Goal: Task Accomplishment & Management: Manage account settings

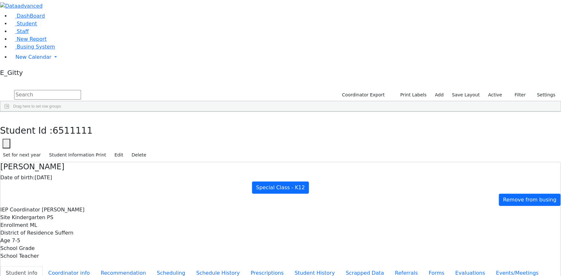
scroll to position [42, 0]
click at [81, 90] on input "text" at bounding box center [47, 95] width 67 height 10
type input "g"
type input "berg"
click at [29, 34] on link "Staff" at bounding box center [19, 31] width 18 height 6
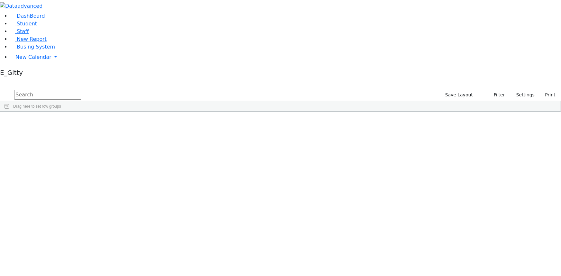
click at [81, 90] on input "text" at bounding box center [47, 95] width 67 height 10
type input "b"
click at [35, 27] on link "Student" at bounding box center [23, 24] width 27 height 6
click at [81, 90] on input "text" at bounding box center [47, 95] width 67 height 10
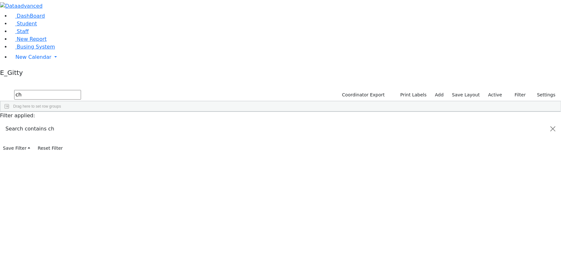
type input "c"
type input "yoch"
click at [43, 50] on span "Busing System" at bounding box center [36, 47] width 38 height 6
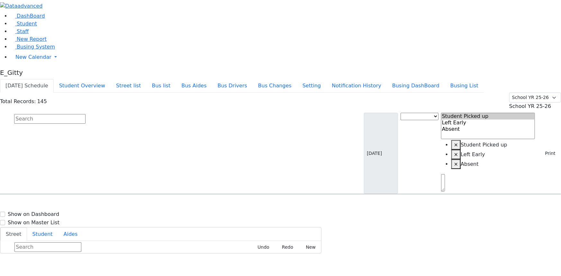
click at [86, 114] on input "text" at bounding box center [49, 119] width 71 height 10
type input "yoch"
click at [51, 204] on span "Herman Yocheved 4/1/2010 8452742279" at bounding box center [27, 212] width 47 height 17
select select
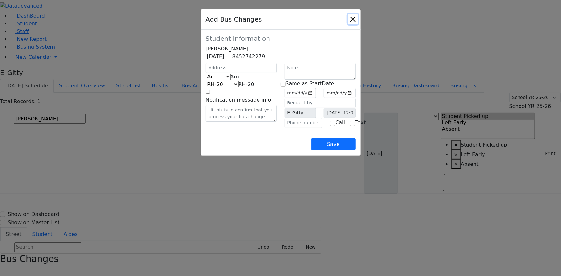
click at [358, 22] on button "Close" at bounding box center [353, 19] width 10 height 10
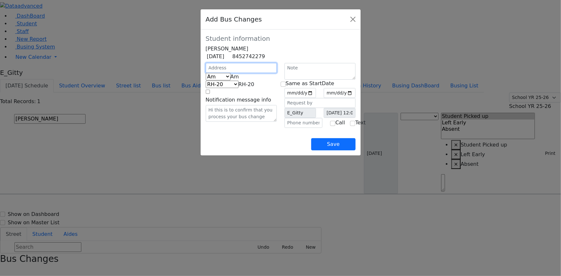
click at [206, 73] on input "text" at bounding box center [241, 68] width 71 height 10
type input "5 Getzil Berger Blvd"
select select "395"
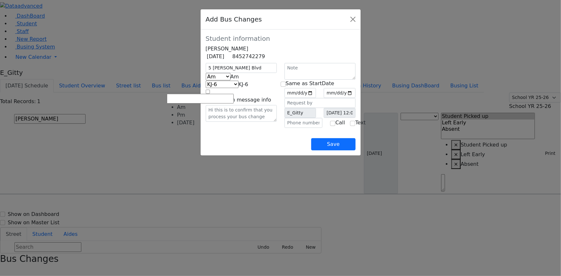
click at [231, 80] on span "Am" at bounding box center [235, 77] width 9 height 6
select select "2"
select select "398"
click at [317, 98] on input "date" at bounding box center [301, 93] width 32 height 10
type input "2025-09-30"
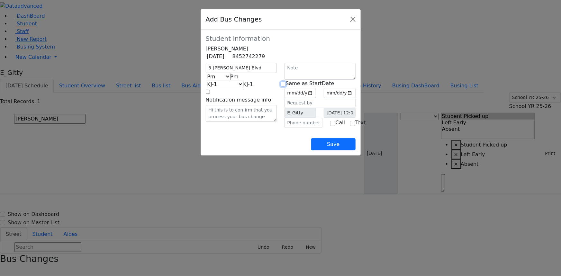
click at [283, 87] on input "checkbox" at bounding box center [283, 84] width 5 height 5
checkbox input "true"
type input "2025-09-30"
click at [295, 128] on input "text" at bounding box center [304, 123] width 38 height 10
type input "(845) 274-2279"
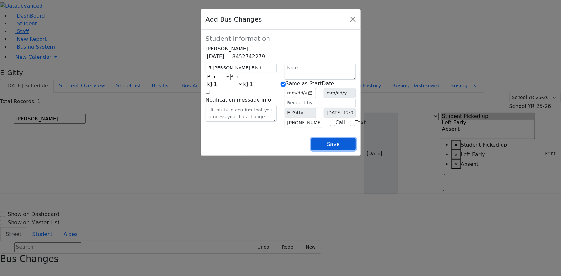
click at [355, 151] on button "Save" at bounding box center [333, 144] width 44 height 12
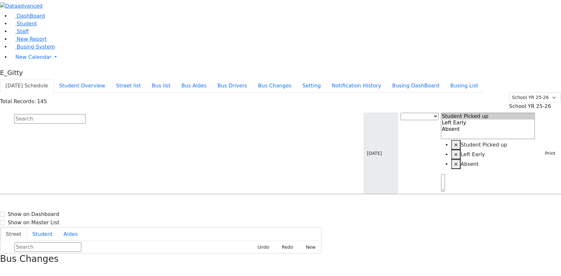
click at [547, 254] on h3 "Bus Changes" at bounding box center [280, 259] width 561 height 11
click at [555, 254] on div "Bus Changes" at bounding box center [280, 265] width 561 height 22
click at [4, 270] on icon "button" at bounding box center [2, 272] width 4 height 4
click at [35, 27] on link "Student" at bounding box center [23, 24] width 27 height 6
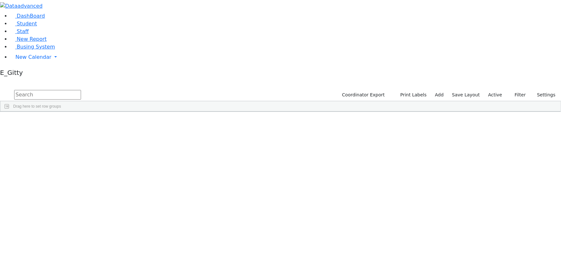
click at [81, 90] on input "text" at bounding box center [47, 95] width 67 height 10
type input "raf"
click at [72, 122] on div "Blum" at bounding box center [54, 126] width 36 height 9
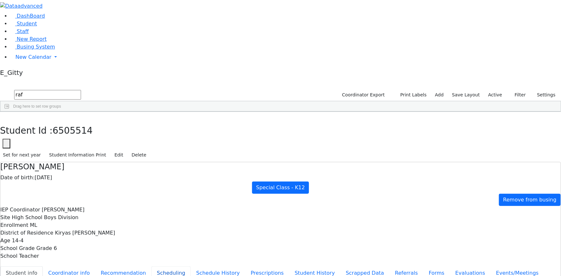
click at [152, 267] on button "Scheduling" at bounding box center [171, 274] width 39 height 14
click at [191, 267] on button "Schedule History" at bounding box center [218, 274] width 55 height 14
click at [152, 267] on button "Scheduling" at bounding box center [171, 274] width 39 height 14
click at [147, 267] on button "Recommendation" at bounding box center [123, 274] width 56 height 14
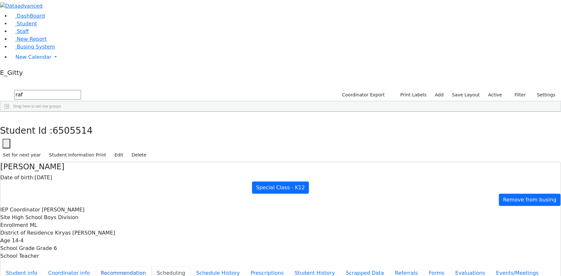
checkbox input "true"
click at [245, 267] on button "Prescriptions" at bounding box center [267, 274] width 44 height 14
click at [152, 267] on button "Scheduling" at bounding box center [171, 274] width 39 height 14
click at [245, 267] on button "Prescriptions" at bounding box center [267, 274] width 44 height 14
click at [290, 267] on button "Student History" at bounding box center [315, 274] width 51 height 14
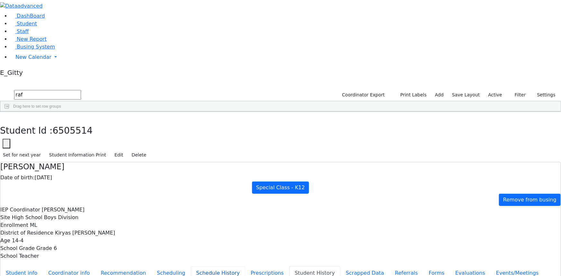
click at [191, 267] on button "Schedule History" at bounding box center [218, 274] width 55 height 14
click at [152, 267] on button "Scheduling" at bounding box center [171, 274] width 39 height 14
click at [6, 117] on icon "button" at bounding box center [5, 119] width 4 height 4
click at [81, 90] on input "raf" at bounding box center [47, 95] width 67 height 10
type input "r"
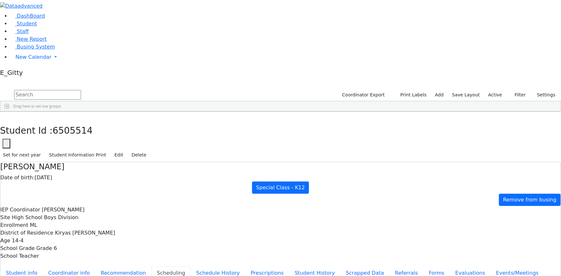
click at [81, 90] on input "text" at bounding box center [47, 95] width 67 height 10
click at [81, 90] on input "flo" at bounding box center [47, 95] width 67 height 10
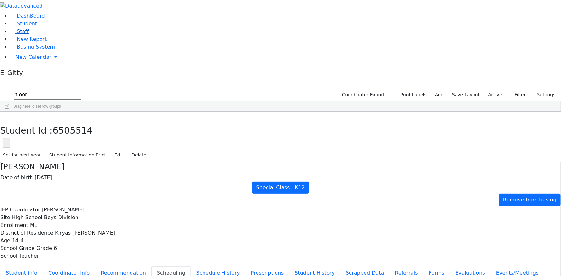
type input "floor"
click at [29, 34] on link "Staff" at bounding box center [19, 31] width 18 height 6
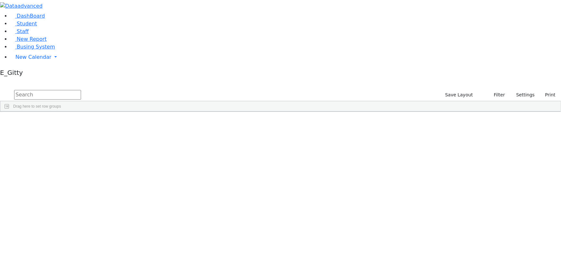
click at [81, 90] on input "text" at bounding box center [47, 95] width 67 height 10
click at [102, 131] on div "[PERSON_NAME]" at bounding box center [86, 135] width 34 height 9
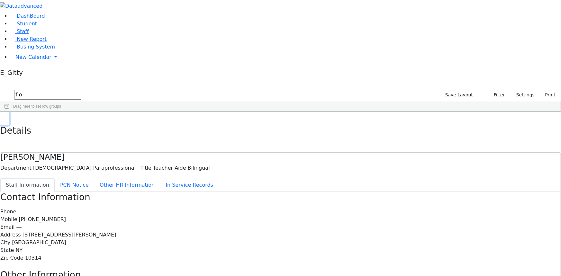
click at [6, 117] on icon "button" at bounding box center [5, 119] width 4 height 4
click at [81, 90] on input "flo" at bounding box center [47, 95] width 67 height 10
click at [271, 131] on div "---" at bounding box center [254, 135] width 34 height 9
click at [237, 131] on div "(845) 325-4237" at bounding box center [221, 135] width 34 height 9
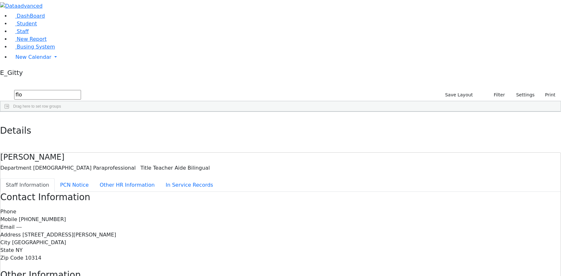
click at [204, 131] on div "---" at bounding box center [187, 135] width 34 height 9
click at [241, 122] on div "69 Flohr Chana Teacher Aide Bilingual Other Staff 845-783-0155 845-746-1543 Cha…" at bounding box center [277, 130] width 554 height 17
click at [237, 122] on div "69 Flohr Chana Teacher Aide Bilingual Other Staff 845-783-0155 845-746-1543 Cha…" at bounding box center [277, 130] width 554 height 17
click at [170, 131] on div "Male Paraprofessional" at bounding box center [153, 135] width 34 height 9
click at [136, 131] on div "Teacher Aide Bilingual" at bounding box center [119, 135] width 34 height 9
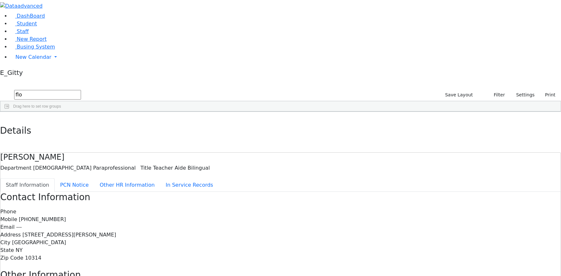
click at [102, 131] on div "Yosef" at bounding box center [86, 135] width 34 height 9
click at [69, 131] on div "Flohr" at bounding box center [52, 135] width 34 height 9
click at [35, 131] on div "11379" at bounding box center [17, 135] width 34 height 9
click at [69, 131] on div "Flohr" at bounding box center [52, 135] width 34 height 9
click at [136, 131] on div "Teacher Aide Bilingual" at bounding box center [119, 135] width 34 height 9
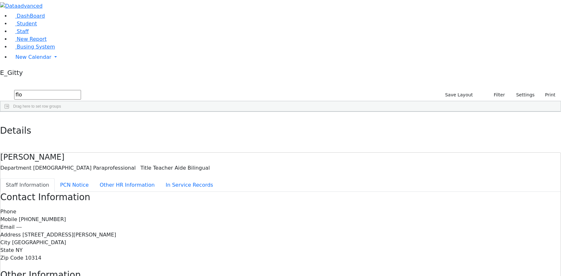
click at [102, 131] on div "Yosef" at bounding box center [86, 135] width 34 height 9
click at [136, 131] on div "Teacher Aide Bilingual" at bounding box center [119, 135] width 34 height 9
click at [170, 131] on div "Male Paraprofessional" at bounding box center [153, 135] width 34 height 9
click at [204, 131] on div "---" at bounding box center [187, 135] width 34 height 9
click at [237, 131] on div "(845) 325-4237" at bounding box center [221, 135] width 34 height 9
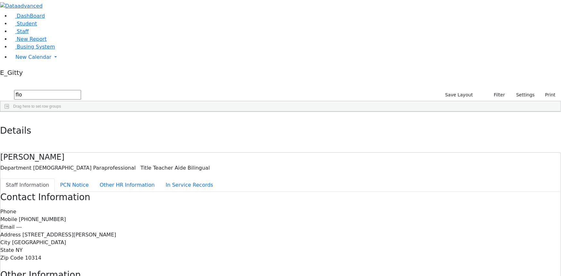
click at [271, 131] on div "---" at bounding box center [254, 135] width 34 height 9
click at [305, 131] on div "Public School" at bounding box center [288, 135] width 34 height 9
click at [339, 131] on div "260 Livingston Ave." at bounding box center [322, 135] width 34 height 9
click at [373, 131] on div "Staten Island" at bounding box center [356, 135] width 34 height 9
click at [406, 131] on div "NY" at bounding box center [390, 135] width 34 height 9
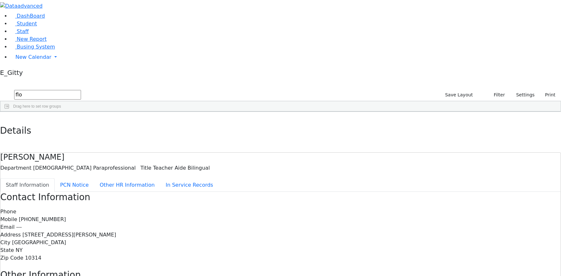
click at [440, 131] on div "10314" at bounding box center [423, 135] width 34 height 9
click at [474, 131] on div "03/29/1994" at bounding box center [457, 135] width 34 height 9
click at [440, 131] on div "10314" at bounding box center [423, 135] width 34 height 9
click at [406, 131] on div "NY" at bounding box center [390, 135] width 34 height 9
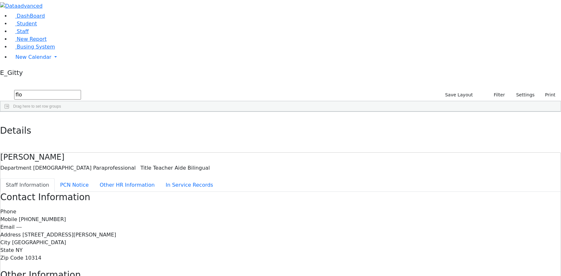
click at [373, 131] on div "Staten Island" at bounding box center [356, 135] width 34 height 9
click at [411, 122] on div "69 Flohr Chana Teacher Aide Bilingual Other Staff 845-783-0155 845-746-1543 Cha…" at bounding box center [277, 130] width 554 height 17
click at [403, 122] on div "69 Flohr Chana Teacher Aide Bilingual Other Staff 845-783-0155 845-746-1543 Cha…" at bounding box center [277, 130] width 554 height 17
click at [339, 122] on div "2 Eahel Ct. #201" at bounding box center [322, 126] width 34 height 9
click at [339, 131] on div "260 Livingston Ave." at bounding box center [322, 135] width 34 height 9
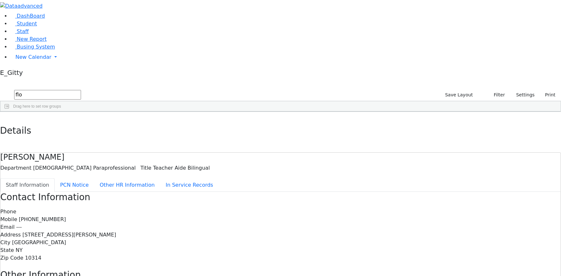
click at [305, 131] on div "Public School" at bounding box center [288, 135] width 34 height 9
click at [315, 131] on div "11379 Flohr Yosef Teacher Aide Bilingual Male Paraprofessional --- (845) 325-42…" at bounding box center [237, 135] width 474 height 9
drag, startPoint x: 305, startPoint y: 68, endPoint x: 297, endPoint y: 68, distance: 7.4
click at [237, 131] on div "(845) 325-4237" at bounding box center [221, 135] width 34 height 9
click at [204, 131] on div "---" at bounding box center [187, 135] width 34 height 9
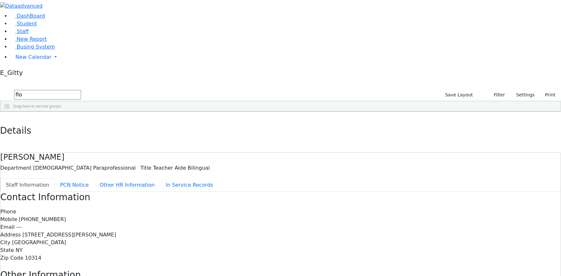
click at [170, 131] on div "Male Paraprofessional" at bounding box center [153, 135] width 34 height 9
click at [136, 131] on div "Teacher Aide Bilingual" at bounding box center [119, 135] width 34 height 9
drag, startPoint x: 173, startPoint y: 69, endPoint x: 144, endPoint y: 67, distance: 29.7
click at [102, 131] on div "Yosef" at bounding box center [86, 135] width 34 height 9
click at [69, 131] on div "Flohr" at bounding box center [52, 135] width 34 height 9
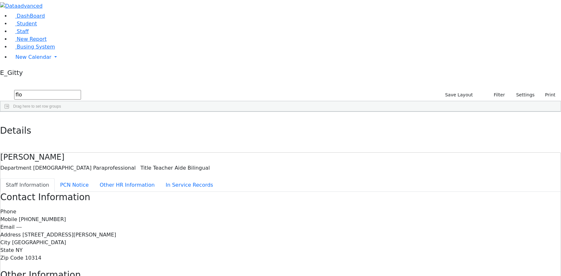
click at [35, 131] on div "11379" at bounding box center [17, 135] width 34 height 9
click at [373, 131] on div "Staten Island" at bounding box center [356, 135] width 34 height 9
click at [339, 131] on div "260 Livingston Ave." at bounding box center [322, 135] width 34 height 9
click at [305, 131] on div "Public School" at bounding box center [288, 135] width 34 height 9
click at [330, 122] on div "69 Flohr Chana Teacher Aide Bilingual Other Staff 845-783-0155 845-746-1543 Cha…" at bounding box center [277, 130] width 554 height 17
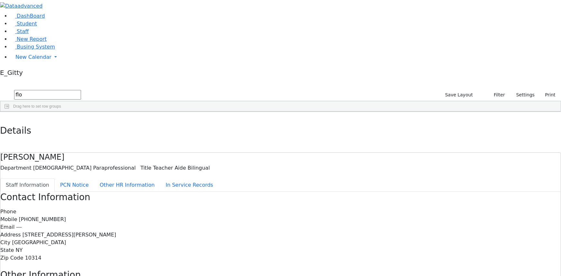
click at [271, 131] on div "---" at bounding box center [254, 135] width 34 height 9
click at [237, 131] on div "(845) 325-4237" at bounding box center [221, 135] width 34 height 9
click at [280, 122] on div "69 Flohr Chana Teacher Aide Bilingual Other Staff 845-783-0155 845-746-1543 Cha…" at bounding box center [277, 130] width 554 height 17
click at [204, 131] on div "---" at bounding box center [187, 135] width 34 height 9
click at [170, 131] on div "Male Paraprofessional" at bounding box center [153, 135] width 34 height 9
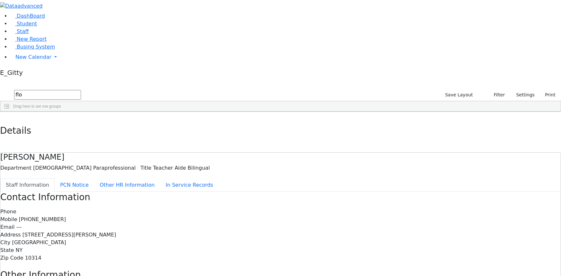
click at [210, 122] on div "69 Flohr Chana Teacher Aide Bilingual Other Staff 845-783-0155 845-746-1543 Cha…" at bounding box center [277, 130] width 554 height 17
click at [136, 131] on div "Teacher Aide Bilingual" at bounding box center [119, 135] width 34 height 9
click at [102, 131] on div "Yosef" at bounding box center [86, 135] width 34 height 9
click at [69, 131] on div "Flohr" at bounding box center [52, 135] width 34 height 9
click at [35, 131] on div "11379" at bounding box center [17, 135] width 34 height 9
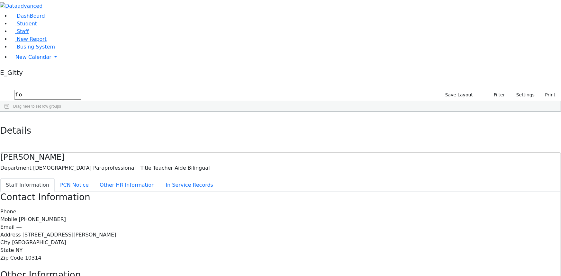
drag, startPoint x: 121, startPoint y: 65, endPoint x: 124, endPoint y: 67, distance: 3.6
click at [69, 131] on div "Flohr" at bounding box center [52, 135] width 34 height 9
drag, startPoint x: 179, startPoint y: 63, endPoint x: 182, endPoint y: 67, distance: 4.8
click at [136, 131] on div "Teacher Aide Bilingual" at bounding box center [119, 135] width 34 height 9
click at [170, 131] on div "Male Paraprofessional" at bounding box center [153, 135] width 34 height 9
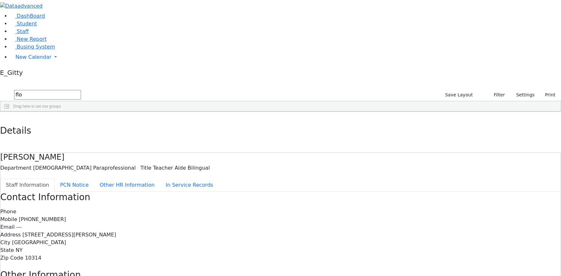
click at [204, 131] on div "---" at bounding box center [187, 135] width 34 height 9
click at [237, 131] on div "(845) 325-4237" at bounding box center [221, 135] width 34 height 9
click at [271, 131] on div "---" at bounding box center [254, 135] width 34 height 9
click at [305, 131] on div "Public School" at bounding box center [288, 135] width 34 height 9
click at [339, 131] on div "260 Livingston Ave." at bounding box center [322, 135] width 34 height 9
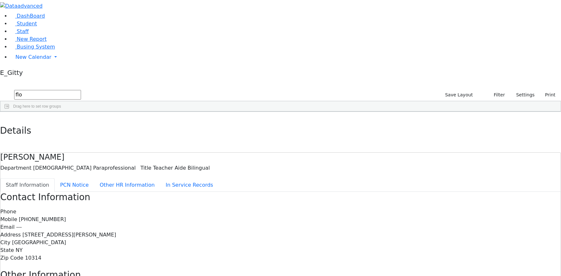
click at [373, 131] on div "Staten Island" at bounding box center [356, 135] width 34 height 9
click at [406, 131] on div "NY" at bounding box center [390, 135] width 34 height 9
click at [440, 131] on div "10314" at bounding box center [423, 135] width 34 height 9
click at [474, 131] on div "03/29/1994" at bounding box center [457, 135] width 34 height 9
click at [474, 122] on div "07/04/1966" at bounding box center [457, 126] width 34 height 9
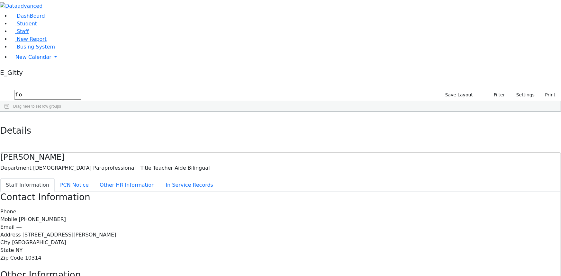
click at [440, 122] on div "10950" at bounding box center [423, 126] width 34 height 9
click at [373, 131] on div "Staten Island" at bounding box center [356, 135] width 34 height 9
click at [373, 122] on div "Monroe" at bounding box center [356, 126] width 34 height 9
click at [339, 122] on div "2 Eahel Ct. #201" at bounding box center [322, 126] width 34 height 9
click at [339, 131] on div "260 Livingston Ave." at bounding box center [322, 135] width 34 height 9
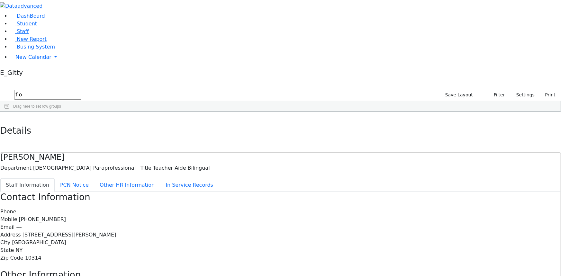
click at [305, 131] on div "Public School" at bounding box center [288, 135] width 34 height 9
click at [291, 115] on span "Location" at bounding box center [283, 117] width 16 height 5
click at [305, 122] on div "Public School" at bounding box center [288, 126] width 34 height 9
click at [271, 122] on div "ChanaFlohr@yahoo.com" at bounding box center [254, 126] width 34 height 9
click at [320, 122] on div "69 Flohr Chana Teacher Aide Bilingual Other Staff 845-783-0155 845-746-1543 Cha…" at bounding box center [277, 130] width 554 height 17
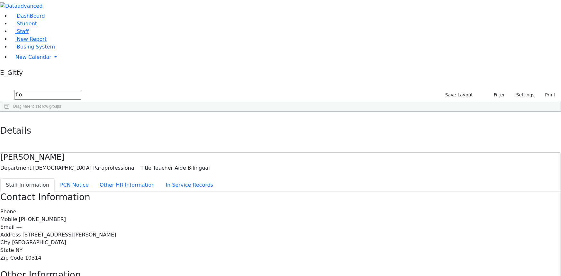
click at [271, 131] on div "---" at bounding box center [254, 135] width 34 height 9
click at [237, 131] on div "(845) 325-4237" at bounding box center [221, 135] width 34 height 9
click at [237, 122] on div "845-746-1543" at bounding box center [221, 126] width 34 height 9
click at [204, 122] on div "845-783-0155" at bounding box center [187, 126] width 34 height 9
click at [204, 131] on div "---" at bounding box center [187, 135] width 34 height 9
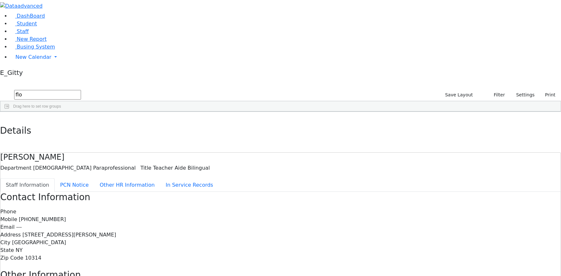
click at [170, 131] on div "[DEMOGRAPHIC_DATA] Paraprofessional" at bounding box center [153, 135] width 34 height 9
click at [170, 122] on div "Other Staff" at bounding box center [153, 126] width 34 height 9
click at [170, 131] on div "[DEMOGRAPHIC_DATA] Paraprofessional" at bounding box center [153, 135] width 34 height 9
click at [211, 131] on div "11379 Flohr Yosef Teacher Aide Bilingual Male Paraprofessional --- (845) 325-42…" at bounding box center [237, 135] width 474 height 9
click at [127, 112] on div "Title" at bounding box center [116, 117] width 21 height 10
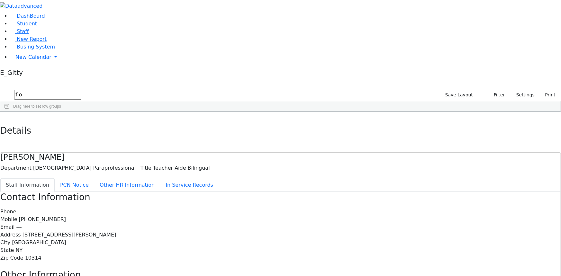
click at [136, 122] on div "Teacher Aide Bilingual" at bounding box center [119, 126] width 34 height 9
click at [136, 131] on div "Teacher Aide Bilingual" at bounding box center [119, 135] width 34 height 9
click at [136, 122] on div "Teacher Aide Bilingual" at bounding box center [119, 126] width 34 height 9
click at [93, 112] on div "First Name" at bounding box center [82, 117] width 21 height 10
click at [102, 122] on div "Chana" at bounding box center [86, 126] width 34 height 9
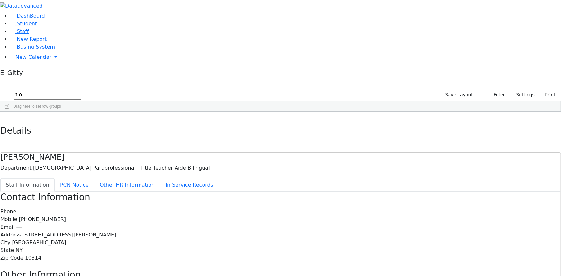
click at [69, 131] on div "Flohr" at bounding box center [52, 135] width 34 height 9
click at [69, 122] on div "Flohr" at bounding box center [52, 126] width 34 height 9
click at [136, 131] on div "Teacher Aide Bilingual" at bounding box center [119, 135] width 34 height 9
click at [173, 122] on div "69 Flohr Chana Teacher Aide Bilingual Other Staff 845-783-0155 845-746-1543 Cha…" at bounding box center [277, 130] width 554 height 17
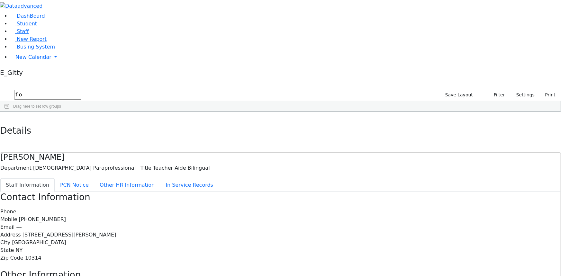
click at [102, 131] on div "Yosef" at bounding box center [86, 135] width 34 height 9
click at [102, 122] on div "Chana" at bounding box center [86, 126] width 34 height 9
click at [136, 122] on div "Teacher Aide Bilingual" at bounding box center [119, 126] width 34 height 9
click at [136, 131] on div "Teacher Aide Bilingual" at bounding box center [119, 135] width 34 height 9
click at [170, 131] on div "Male Paraprofessional" at bounding box center [153, 135] width 34 height 9
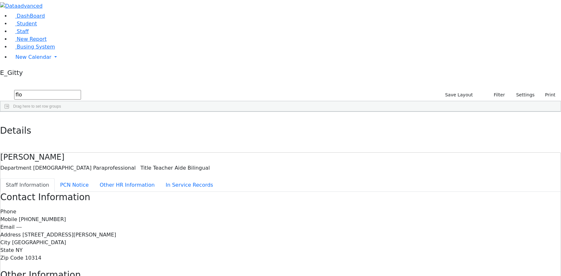
click at [170, 122] on div "Other Staff" at bounding box center [153, 126] width 34 height 9
click at [204, 122] on div "845-783-0155" at bounding box center [187, 126] width 34 height 9
click at [204, 131] on div "---" at bounding box center [187, 135] width 34 height 9
click at [237, 122] on div "845-746-1543" at bounding box center [221, 126] width 34 height 9
click at [237, 131] on div "(845) 325-4237" at bounding box center [221, 135] width 34 height 9
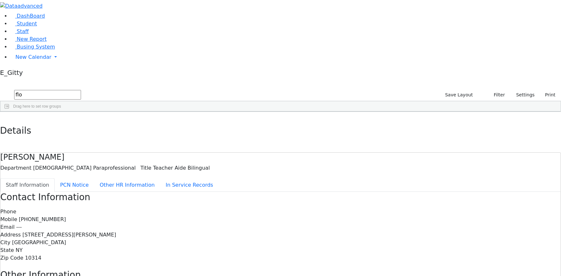
click at [271, 131] on div "---" at bounding box center [254, 135] width 34 height 9
click at [271, 122] on div "ChanaFlohr@yahoo.com" at bounding box center [254, 126] width 34 height 9
click at [339, 122] on div "2 Eahel Ct. #201" at bounding box center [322, 126] width 34 height 9
click at [305, 122] on div "Public School" at bounding box center [288, 126] width 34 height 9
drag, startPoint x: 366, startPoint y: 71, endPoint x: 370, endPoint y: 69, distance: 4.5
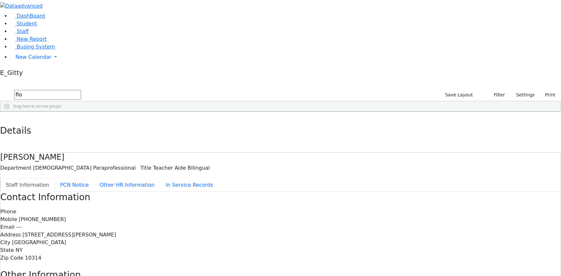
click at [305, 131] on div "Public School" at bounding box center [288, 135] width 34 height 9
click at [339, 131] on div "260 Livingston Ave." at bounding box center [322, 135] width 34 height 9
click at [339, 122] on div "2 Eahel Ct. #201" at bounding box center [322, 126] width 34 height 9
click at [373, 122] on div "Monroe" at bounding box center [356, 126] width 34 height 9
drag, startPoint x: 421, startPoint y: 79, endPoint x: 422, endPoint y: 70, distance: 9.1
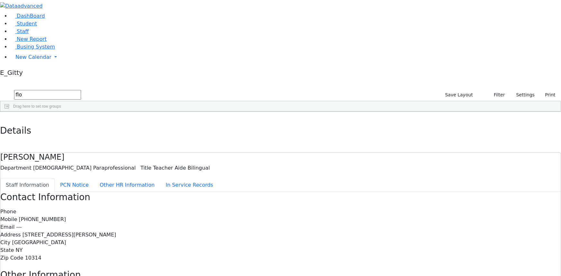
click at [421, 122] on div "69 Flohr Chana Teacher Aide Bilingual Other Staff 845-783-0155 845-746-1543 Cha…" at bounding box center [277, 130] width 554 height 17
click at [373, 131] on div "Staten Island" at bounding box center [356, 135] width 34 height 9
drag, startPoint x: 461, startPoint y: 67, endPoint x: 462, endPoint y: 59, distance: 7.8
click at [406, 131] on div "NY" at bounding box center [390, 135] width 34 height 9
click at [406, 122] on div "NY" at bounding box center [390, 126] width 34 height 9
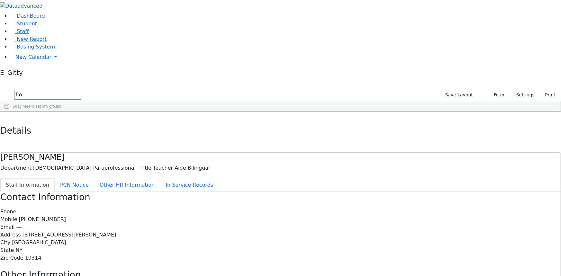
click at [440, 131] on div "10314" at bounding box center [423, 135] width 34 height 9
click at [81, 90] on input "flo" at bounding box center [47, 95] width 67 height 10
type input "f"
type input "m"
click at [32, 27] on link "Student" at bounding box center [23, 24] width 27 height 6
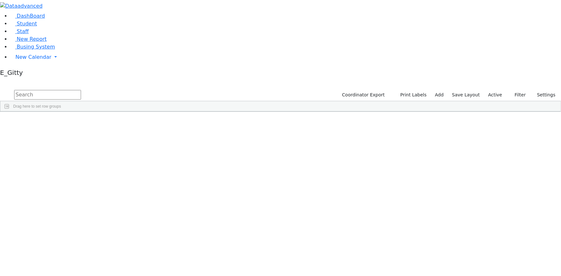
click at [81, 90] on input "text" at bounding box center [47, 95] width 67 height 10
type input "meil"
click at [145, 183] on div "[DATE]" at bounding box center [126, 187] width 36 height 9
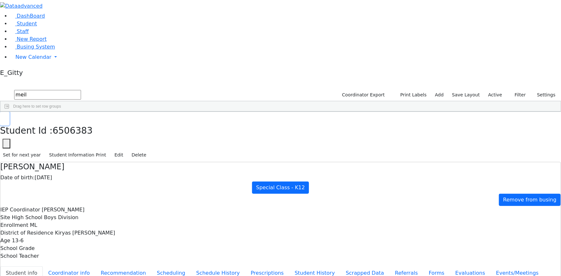
click at [6, 117] on icon "button" at bounding box center [5, 119] width 4 height 4
click at [37, 27] on link "Student" at bounding box center [23, 24] width 27 height 6
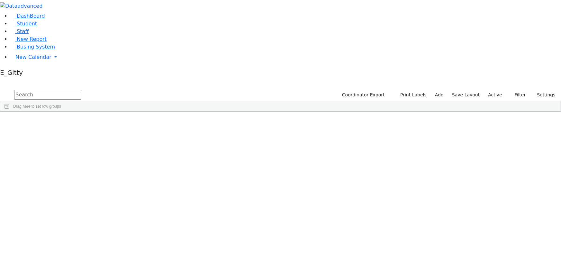
click at [29, 34] on link "Staff" at bounding box center [19, 31] width 18 height 6
click at [8, 93] on icon "submit" at bounding box center [6, 95] width 4 height 4
click at [61, 104] on span "Drag here to set row groups" at bounding box center [37, 106] width 48 height 5
click at [81, 90] on input "text" at bounding box center [47, 95] width 67 height 10
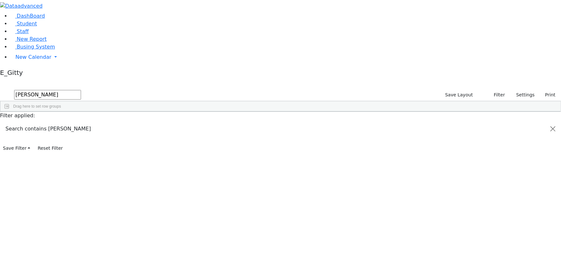
click at [81, 90] on input "[PERSON_NAME]" at bounding box center [47, 95] width 67 height 10
type input "s"
type input "1"
type input "9"
type input "s"
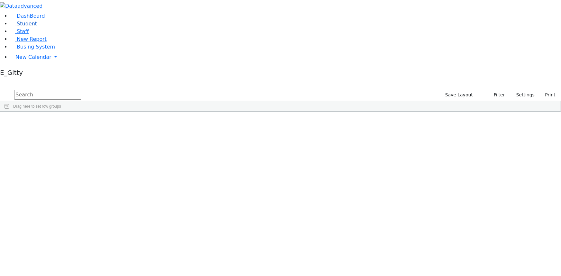
click at [35, 27] on link "Student" at bounding box center [23, 24] width 27 height 6
click at [81, 90] on input "text" at bounding box center [47, 95] width 67 height 10
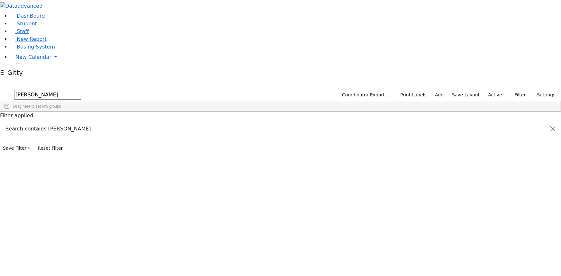
click at [108, 122] on div "Abraham" at bounding box center [90, 126] width 36 height 9
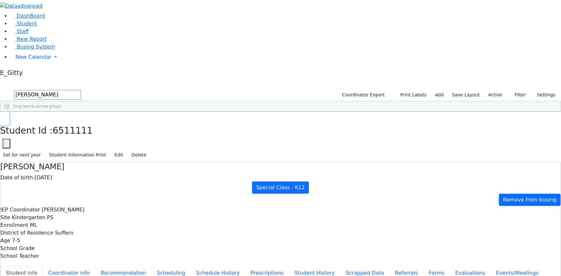
click at [3, 117] on use "button" at bounding box center [3, 117] width 0 height 0
click at [81, 90] on input "daskal" at bounding box center [47, 95] width 67 height 10
type input "d"
click at [108, 139] on div "Ezra" at bounding box center [90, 143] width 36 height 9
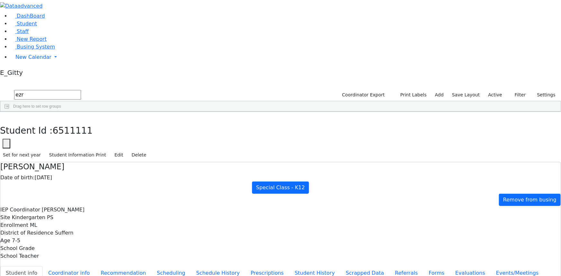
click at [108, 139] on div "Ezra" at bounding box center [90, 143] width 36 height 9
click at [6, 117] on icon "button" at bounding box center [5, 119] width 4 height 4
click at [81, 90] on input "ezr" at bounding box center [47, 95] width 67 height 10
type input "e"
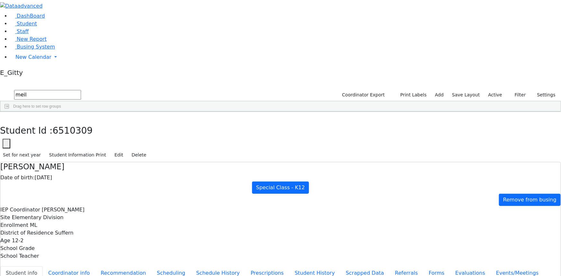
type input "meil"
click at [108, 183] on div "Meilech" at bounding box center [90, 187] width 36 height 9
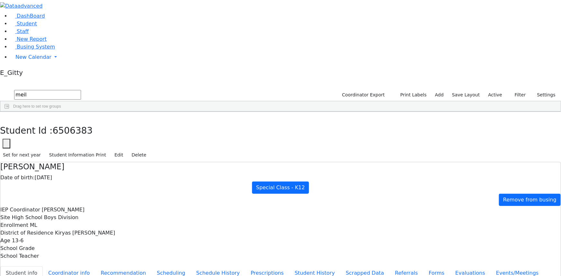
click at [6, 117] on icon "button" at bounding box center [5, 119] width 4 height 4
click at [29, 34] on link "Staff" at bounding box center [19, 31] width 18 height 6
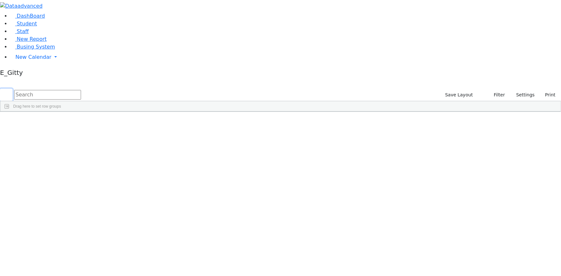
click at [13, 89] on button "submit" at bounding box center [6, 95] width 13 height 12
click at [81, 90] on input "text" at bounding box center [47, 95] width 67 height 10
type input "floh"
click at [31, 27] on link "Student" at bounding box center [23, 24] width 27 height 6
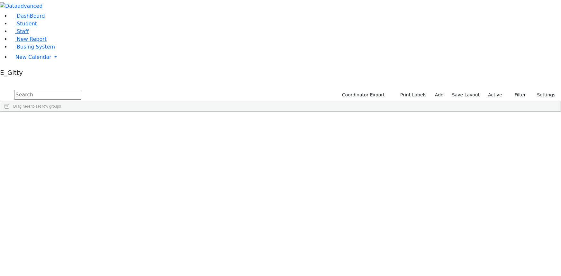
click at [81, 90] on input "text" at bounding box center [47, 95] width 67 height 10
type input "din"
click at [108, 261] on div "Diny" at bounding box center [90, 265] width 36 height 9
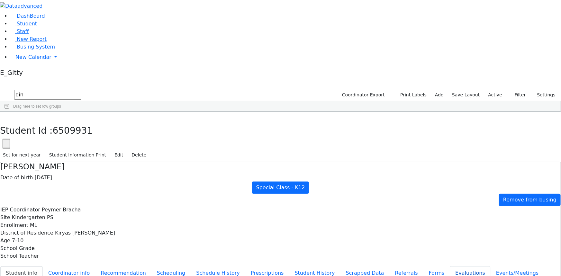
click at [450, 267] on button "Evaluations" at bounding box center [470, 274] width 41 height 14
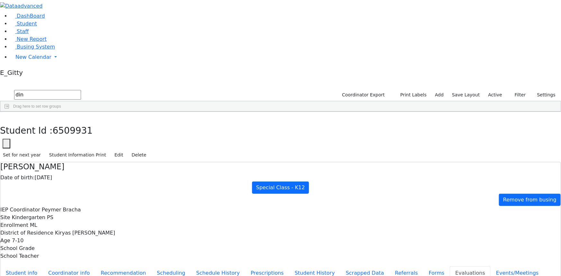
drag, startPoint x: 212, startPoint y: 127, endPoint x: 215, endPoint y: 127, distance: 3.6
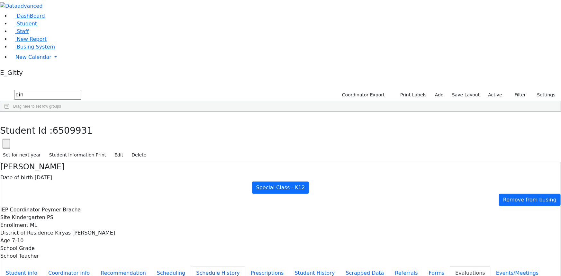
click at [191, 267] on button "Schedule History" at bounding box center [218, 274] width 55 height 14
click at [450, 267] on button "Evaluations" at bounding box center [470, 274] width 41 height 14
click at [491, 267] on button "Events/Meetings" at bounding box center [517, 274] width 53 height 14
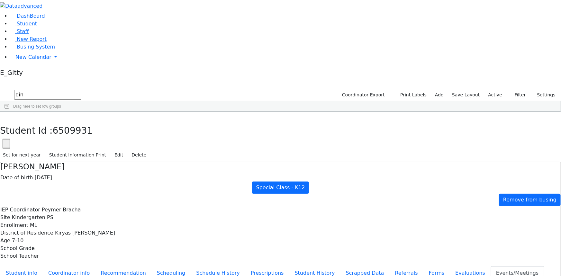
drag, startPoint x: 173, startPoint y: 80, endPoint x: 167, endPoint y: 80, distance: 5.8
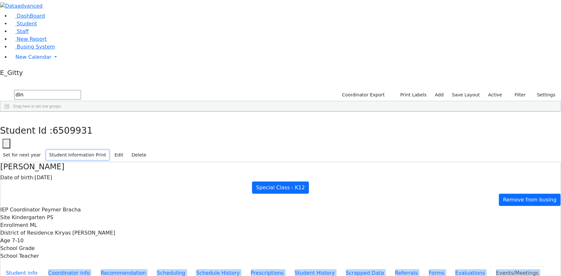
click at [109, 150] on button "Student Information Print" at bounding box center [77, 155] width 63 height 10
click at [9, 112] on button "button" at bounding box center [4, 119] width 9 height 14
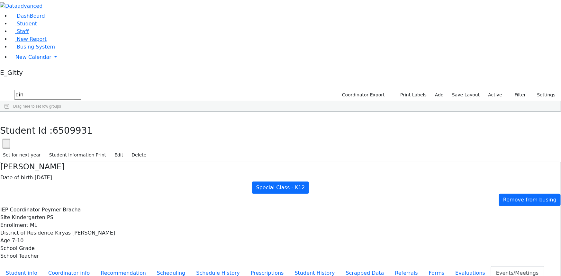
click at [81, 90] on input "din" at bounding box center [47, 95] width 67 height 10
click at [43, 50] on span "Busing System" at bounding box center [36, 47] width 38 height 6
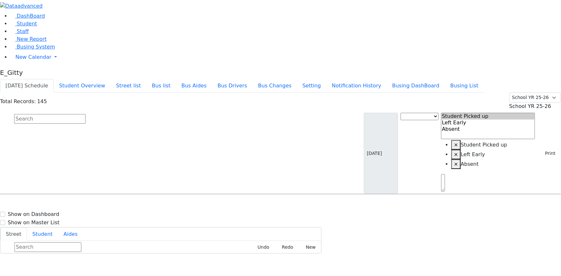
click at [54, 79] on button "[DATE] Schedule" at bounding box center [27, 86] width 54 height 14
click at [51, 235] on span "[PERSON_NAME] [DATE] 8454923119" at bounding box center [27, 243] width 47 height 17
select select
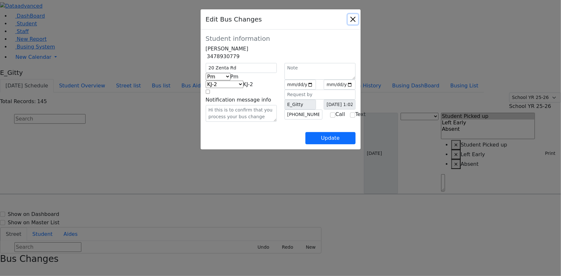
click at [358, 21] on button "Close" at bounding box center [353, 19] width 10 height 10
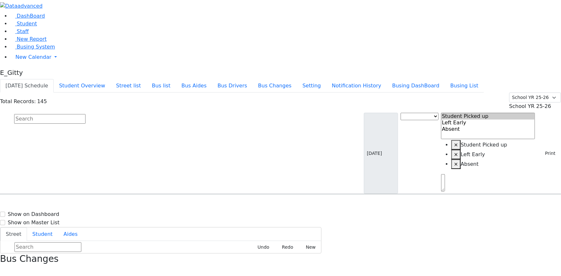
click at [86, 114] on input "text" at bounding box center [49, 119] width 71 height 10
type input "falk"
click at [160, 205] on div "16 Fillmore Ct. #406" at bounding box center [120, 213] width 80 height 16
select select
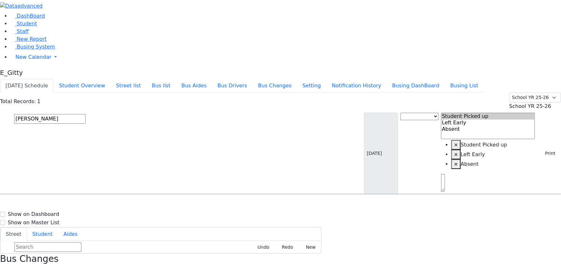
click at [86, 114] on input "falk" at bounding box center [49, 119] width 71 height 10
type input "fa"
click at [160, 237] on div "16 Fillmore Ct. #406" at bounding box center [120, 245] width 80 height 16
select select
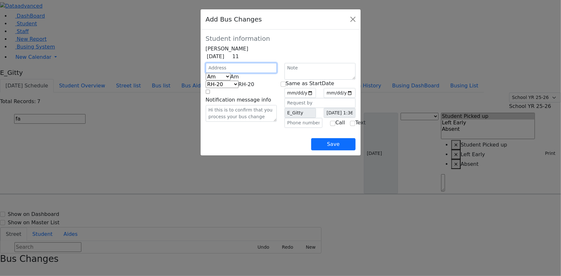
click at [213, 73] on input "text" at bounding box center [241, 68] width 71 height 10
click at [299, 128] on input "text" at bounding box center [304, 123] width 38 height 10
type input "(845) 781-4841"
click at [317, 98] on input "date" at bounding box center [301, 93] width 32 height 10
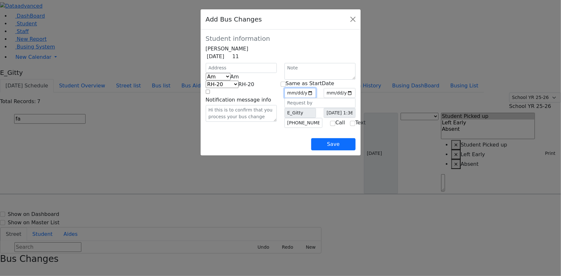
type input "2025-09-30"
click at [286, 95] on div "Same as StartDate 2025-09-30 E_Gitty Call Text" at bounding box center [320, 104] width 79 height 48
click at [286, 87] on input "checkbox" at bounding box center [283, 84] width 5 height 5
checkbox input "true"
type input "2025-09-30"
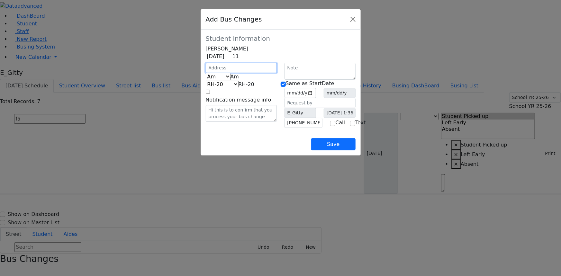
click at [206, 73] on input "text" at bounding box center [241, 68] width 71 height 10
type input "16 Fillmore Ct"
select select "396"
click at [355, 151] on button "Save" at bounding box center [333, 144] width 44 height 12
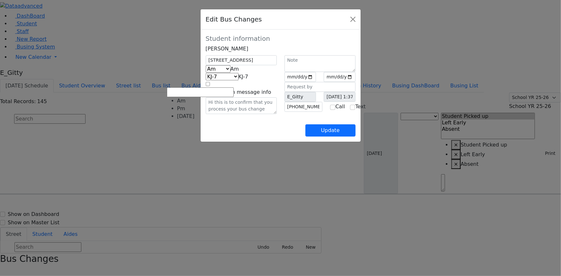
click at [239, 72] on span "Am" at bounding box center [235, 69] width 9 height 6
select select "2"
select select "337"
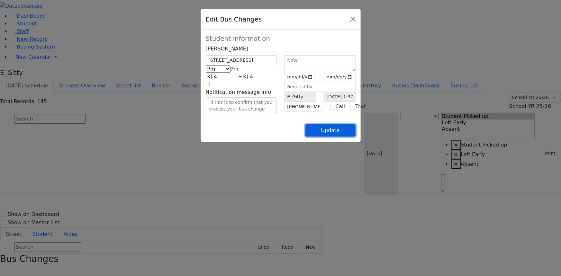
click at [356, 137] on button "Update" at bounding box center [331, 130] width 50 height 12
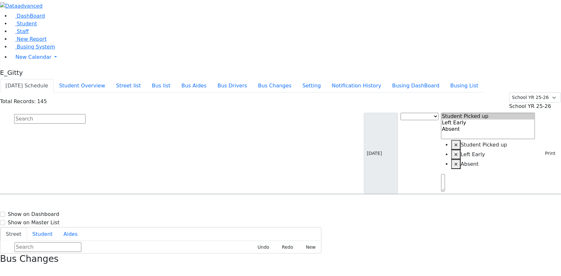
click at [86, 114] on input "text" at bounding box center [49, 119] width 71 height 10
type input "a"
type input "herz"
click at [90, 213] on h6 "3/2/2017 8457838758" at bounding box center [47, 216] width 86 height 6
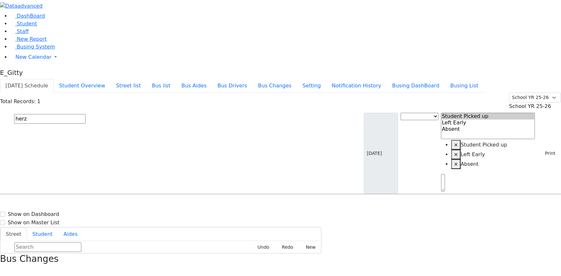
select select
click at [90, 213] on h6 "3/2/2017 8457838758" at bounding box center [47, 216] width 86 height 6
select select
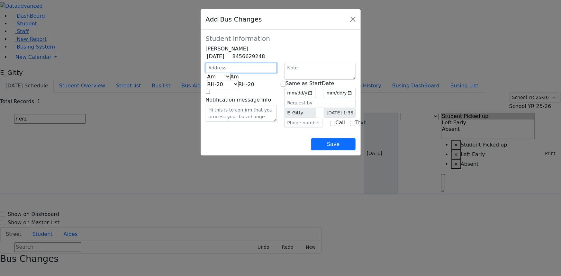
click at [207, 73] on input "text" at bounding box center [241, 68] width 71 height 10
type input "9 Austra Pkwy"
select select "395"
click at [231, 80] on span "Am" at bounding box center [235, 77] width 9 height 6
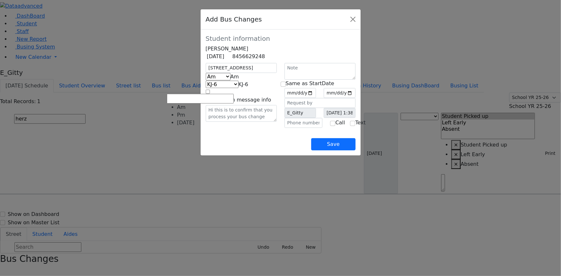
select select "2"
select select "400"
click at [299, 128] on input "text" at bounding box center [304, 123] width 38 height 10
type input "(845) 238-8455"
click at [284, 87] on input "checkbox" at bounding box center [283, 84] width 5 height 5
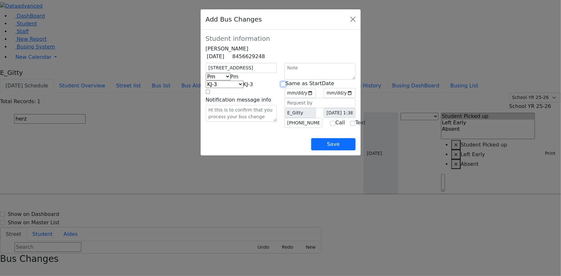
checkbox input "true"
click at [317, 98] on input "date" at bounding box center [301, 93] width 32 height 10
type input "2025-09-30"
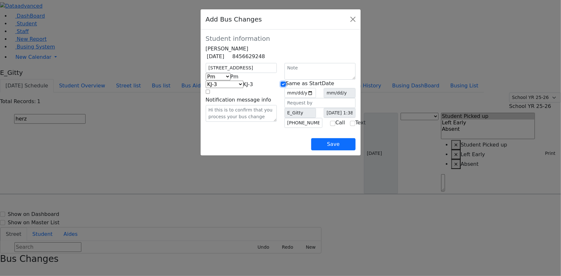
click at [286, 87] on input "checkbox" at bounding box center [283, 84] width 5 height 5
checkbox input "false"
click at [286, 87] on input "checkbox" at bounding box center [283, 84] width 5 height 5
checkbox input "true"
type input "2025-09-30"
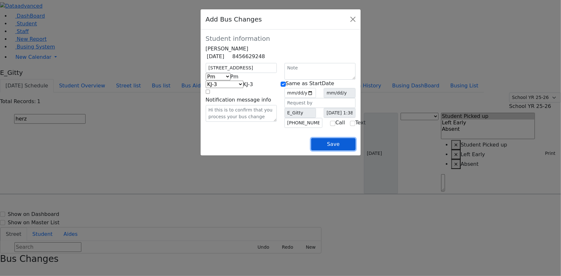
click at [355, 151] on button "Save" at bounding box center [333, 144] width 44 height 12
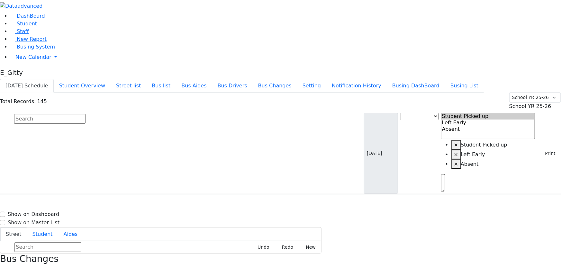
click at [86, 114] on input "text" at bounding box center [49, 119] width 71 height 10
click at [86, 114] on input "frei" at bounding box center [49, 119] width 71 height 10
type input "f"
click at [4, 270] on icon "button" at bounding box center [2, 272] width 4 height 4
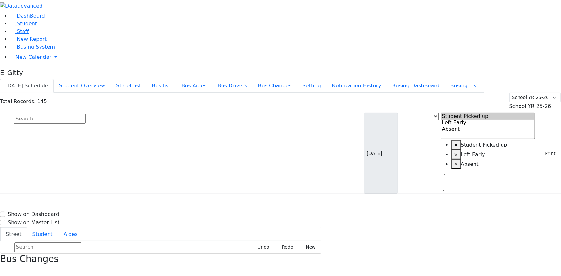
click at [86, 114] on input "text" at bounding box center [49, 119] width 71 height 10
type input "kra"
click at [90, 213] on h6 "7/13/2011" at bounding box center [47, 216] width 86 height 6
select select "1"
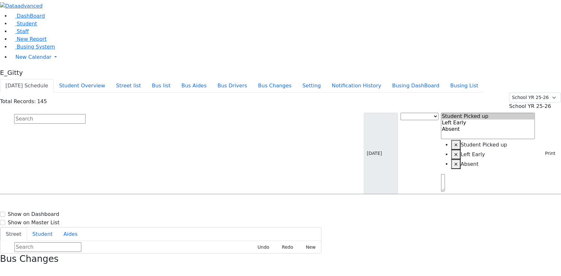
click at [86, 114] on input "text" at bounding box center [49, 119] width 71 height 10
type input "rube"
click at [160, 205] on div "[STREET_ADDRESS][PERSON_NAME]" at bounding box center [120, 213] width 80 height 16
select select "1"
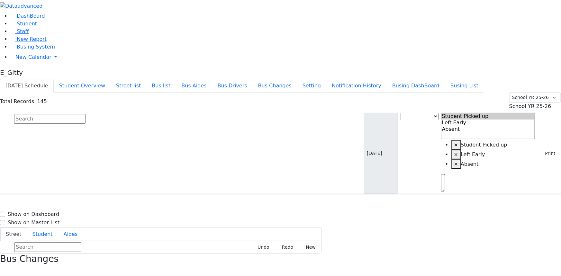
click at [86, 114] on input "text" at bounding box center [49, 119] width 71 height 10
type input "sru"
click at [160, 205] on div "4 stropkov ct. #102" at bounding box center [120, 213] width 80 height 16
select select "1"
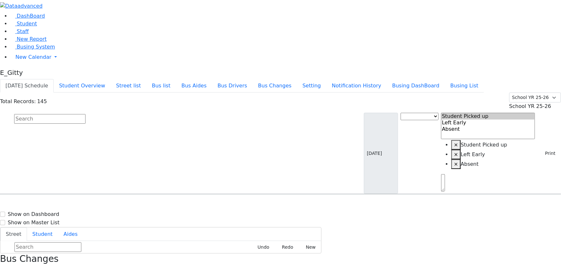
click at [86, 114] on input "text" at bounding box center [49, 119] width 71 height 10
type input "wer"
click at [90, 276] on h6 "3/22/2012 7187578367" at bounding box center [47, 280] width 86 height 6
select select "1"
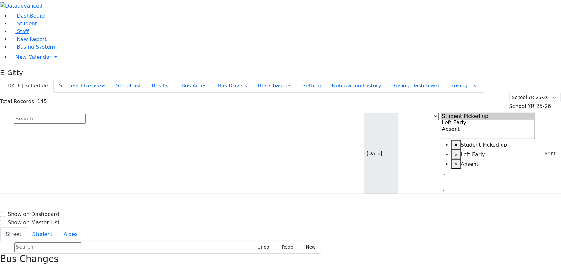
click at [86, 114] on input "text" at bounding box center [49, 119] width 71 height 10
type input "hers"
click at [160, 205] on div "[STREET_ADDRESS]" at bounding box center [120, 213] width 80 height 16
select select "3"
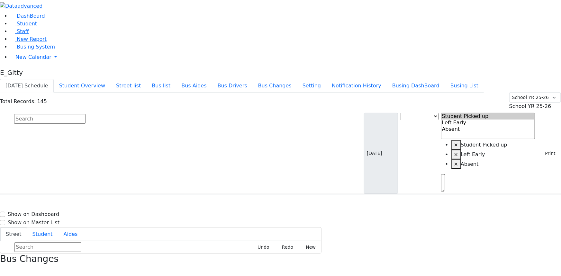
click at [297, 79] on button "Bus Changes" at bounding box center [275, 86] width 44 height 14
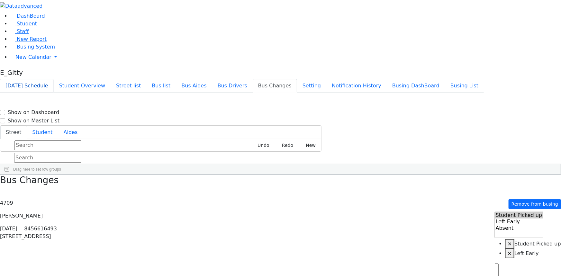
click at [54, 79] on button "[DATE] Schedule" at bounding box center [27, 86] width 54 height 14
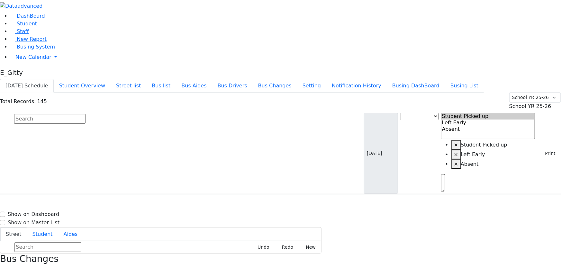
scroll to position [819, 0]
click at [465, 259] on span "Left Early" at bounding box center [454, 262] width 23 height 6
click at [414, 276] on span "×" at bounding box center [413, 278] width 2 height 5
click at [29, 27] on span "Student" at bounding box center [27, 24] width 20 height 6
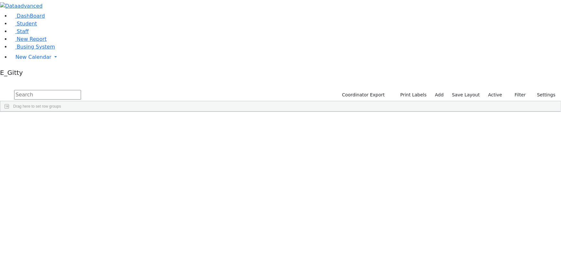
click at [81, 90] on input "text" at bounding box center [47, 95] width 67 height 10
type input "daska"
click at [108, 122] on div "[PERSON_NAME]" at bounding box center [90, 126] width 36 height 9
click at [145, 122] on div "[DATE]" at bounding box center [126, 126] width 36 height 9
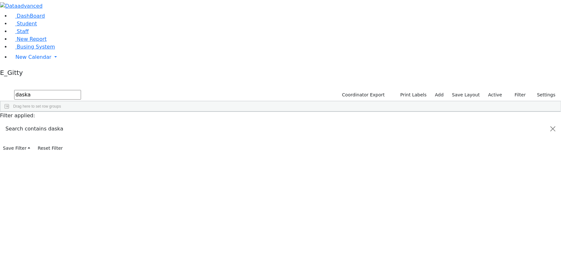
click at [145, 122] on div "[DATE]" at bounding box center [126, 126] width 36 height 9
click at [181, 122] on div "[PERSON_NAME]" at bounding box center [163, 126] width 36 height 9
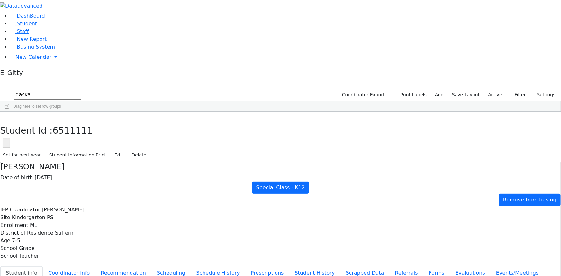
scroll to position [42, 0]
click at [9, 112] on button "button" at bounding box center [4, 119] width 9 height 14
click at [81, 90] on input "daska" at bounding box center [47, 95] width 67 height 10
click at [72, 122] on div "Daskal" at bounding box center [54, 126] width 36 height 9
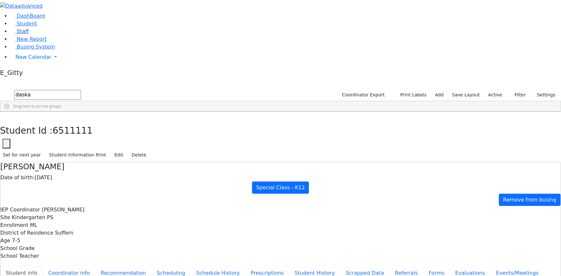
click at [29, 34] on link "Staff" at bounding box center [19, 31] width 18 height 6
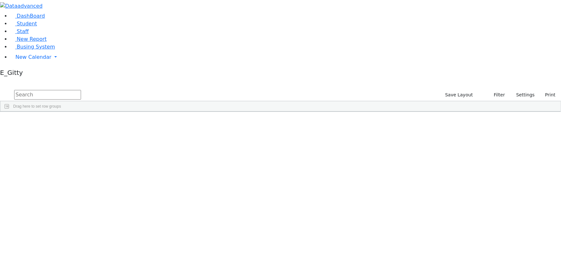
click at [81, 90] on input "text" at bounding box center [47, 95] width 67 height 10
drag, startPoint x: 178, startPoint y: 26, endPoint x: 173, endPoint y: 26, distance: 4.5
click at [81, 90] on input "flo" at bounding box center [47, 95] width 67 height 10
type input "f"
click at [24, 27] on link "Student" at bounding box center [23, 24] width 27 height 6
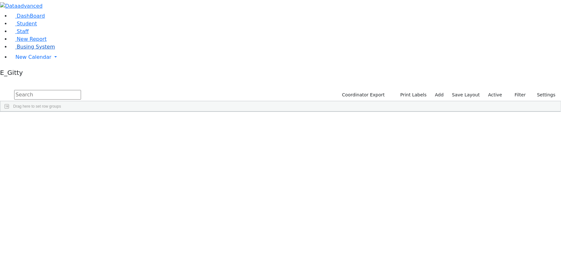
click at [43, 50] on span "Busing System" at bounding box center [36, 47] width 38 height 6
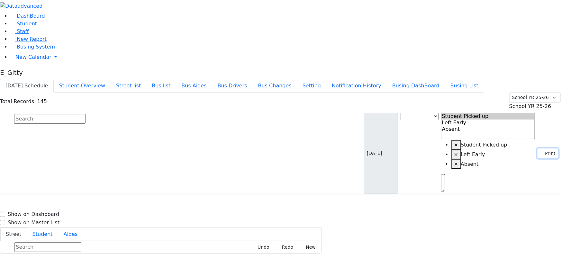
click at [544, 149] on button "Print" at bounding box center [548, 154] width 21 height 10
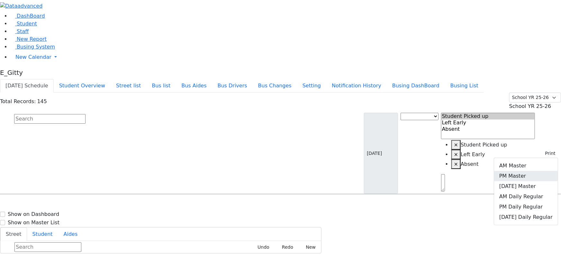
click at [537, 171] on link "PM Master" at bounding box center [526, 176] width 64 height 10
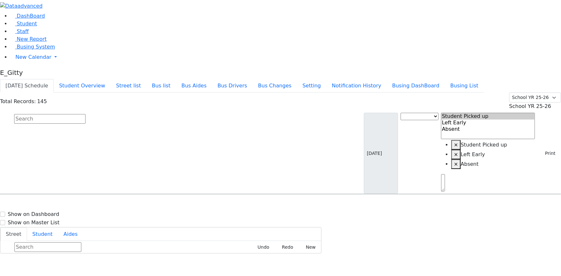
scroll to position [819, 0]
click at [361, 258] on span "[STREET_ADDRESS]" at bounding box center [342, 262] width 38 height 8
select select "2"
select select
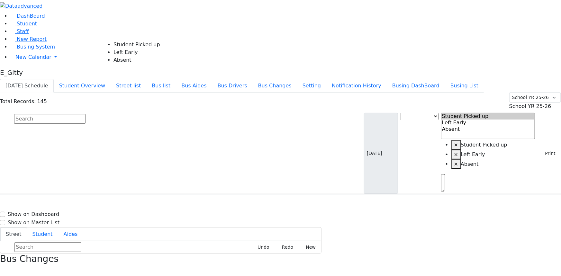
scroll to position [29, 0]
click at [4, 267] on button "button" at bounding box center [2, 271] width 4 height 8
click at [549, 149] on button "Print" at bounding box center [548, 154] width 21 height 10
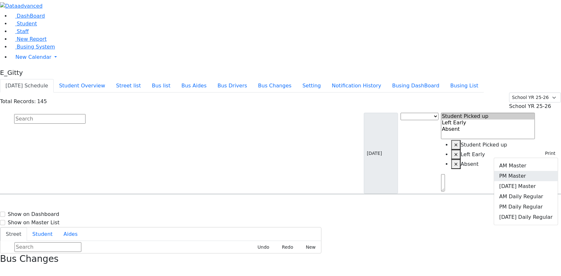
click at [547, 171] on link "PM Master" at bounding box center [526, 176] width 64 height 10
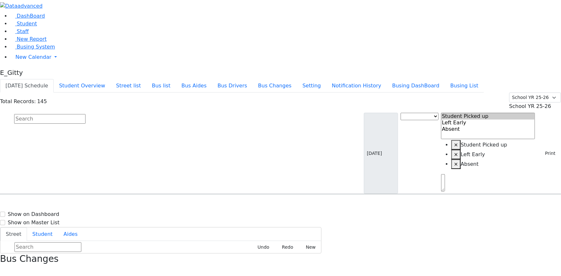
click at [86, 114] on input "text" at bounding box center [49, 119] width 71 height 10
click at [30, 27] on span "Student" at bounding box center [27, 24] width 20 height 6
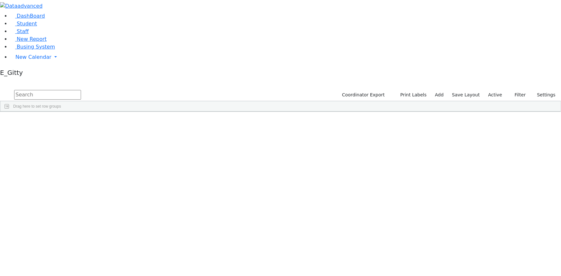
click at [81, 90] on input "text" at bounding box center [47, 95] width 67 height 10
type input "meil"
click at [72, 183] on div "[PERSON_NAME]" at bounding box center [54, 187] width 36 height 9
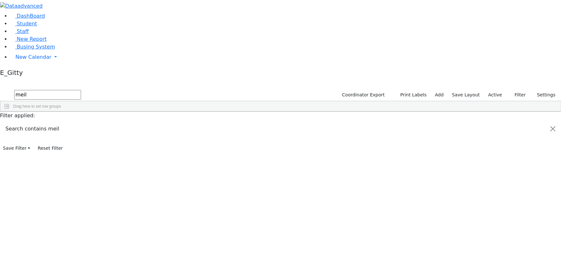
click at [72, 183] on div "[PERSON_NAME]" at bounding box center [54, 187] width 36 height 9
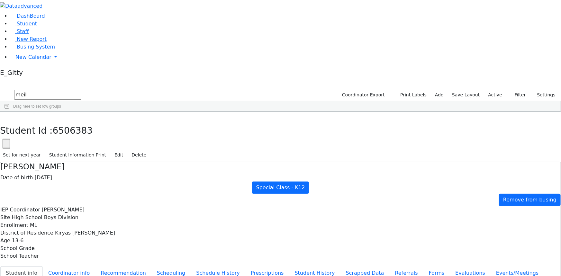
scroll to position [29, 0]
click at [6, 117] on icon "button" at bounding box center [5, 119] width 4 height 4
click at [108, 183] on div "Meilech" at bounding box center [90, 187] width 36 height 9
click at [9, 112] on button "button" at bounding box center [4, 119] width 9 height 14
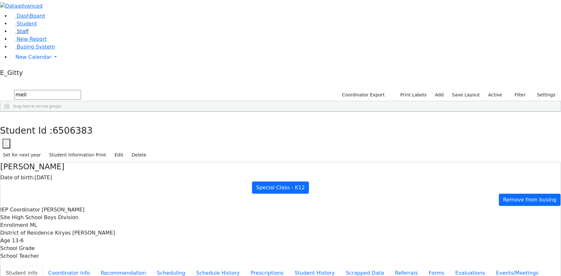
click at [29, 34] on link "Staff" at bounding box center [19, 31] width 18 height 6
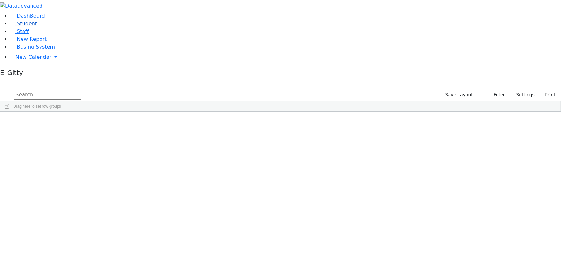
click at [37, 27] on link "Student" at bounding box center [23, 24] width 27 height 6
click at [81, 90] on input "text" at bounding box center [47, 95] width 67 height 10
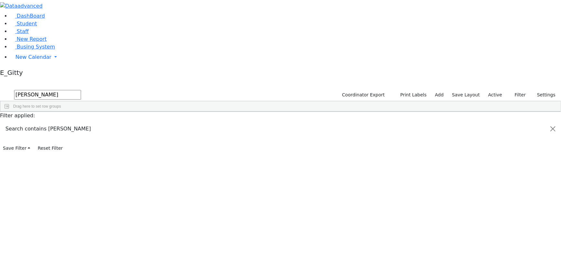
type input "daskal"
click at [72, 122] on div "Daskal" at bounding box center [54, 126] width 36 height 9
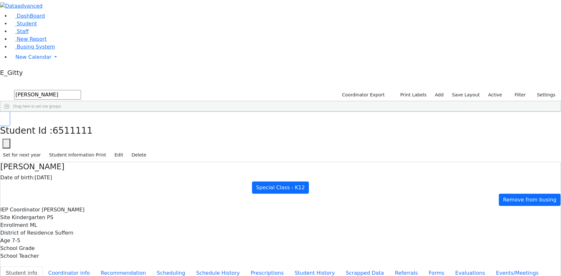
click at [6, 117] on icon "button" at bounding box center [5, 119] width 4 height 4
click at [24, 50] on span "Busing System" at bounding box center [36, 47] width 38 height 6
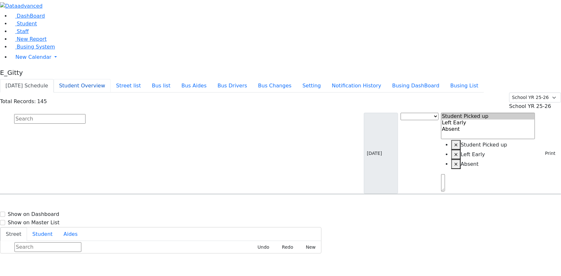
click at [111, 79] on button "Student Overview" at bounding box center [82, 86] width 57 height 14
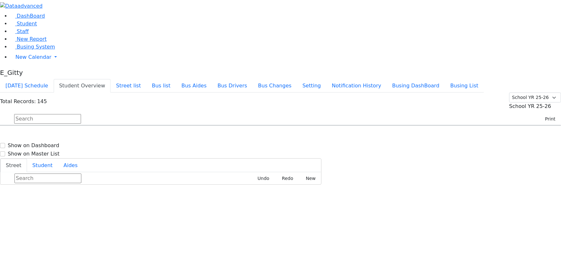
click at [81, 114] on input "text" at bounding box center [47, 119] width 67 height 10
type input "blimy"
drag, startPoint x: 234, startPoint y: 79, endPoint x: 218, endPoint y: 72, distance: 17.4
click at [160, 152] on div "[STREET_ADDRESS][PERSON_NAME]" at bounding box center [120, 160] width 80 height 16
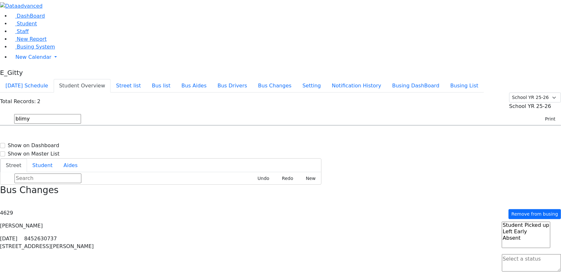
click at [160, 136] on div "[STREET_ADDRESS]" at bounding box center [120, 144] width 80 height 16
select select
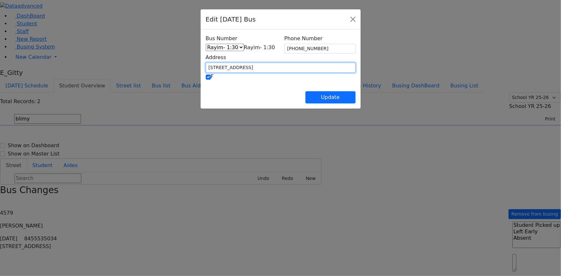
click at [235, 65] on input "[STREET_ADDRESS]" at bounding box center [281, 68] width 150 height 10
type input "2"
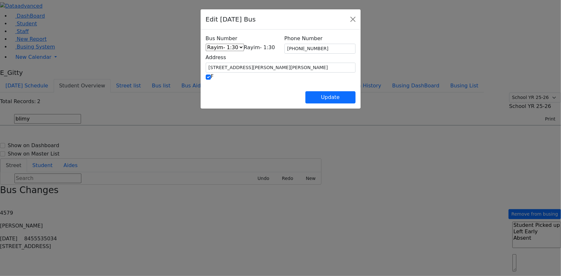
type input "[STREET_ADDRESS][PERSON_NAME]"
click at [268, 47] on span "Rayim- 1:30" at bounding box center [259, 47] width 31 height 6
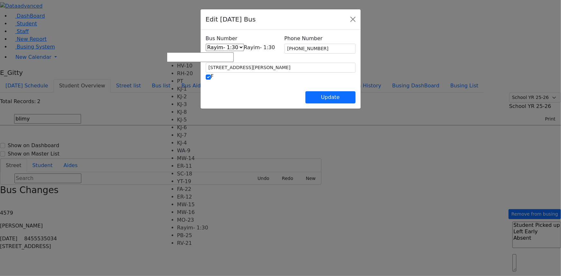
scroll to position [64, 0]
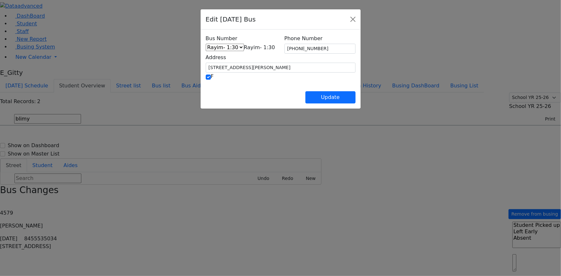
click at [275, 50] on span at bounding box center [275, 47] width 0 height 6
click at [358, 22] on button "Close" at bounding box center [353, 19] width 10 height 10
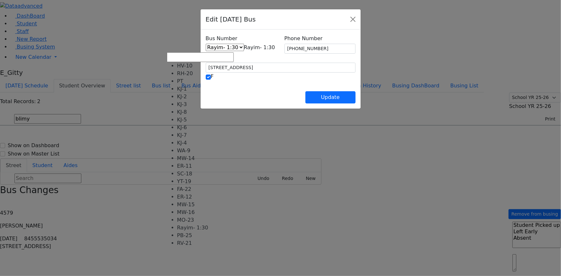
click at [244, 48] on span "Rayim- 1:30" at bounding box center [259, 47] width 31 height 6
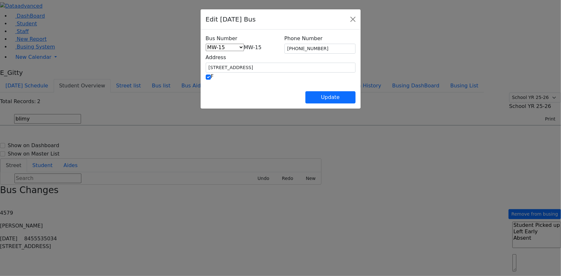
click at [215, 42] on div "Bus Number HV-10 RH-20 PT KJ-1 KJ-2 KJ-3 KJ-8 KJ-5 KJ-6 KJ-7 KJ-4 WA-9 MW-14 ER…" at bounding box center [241, 43] width 71 height 17
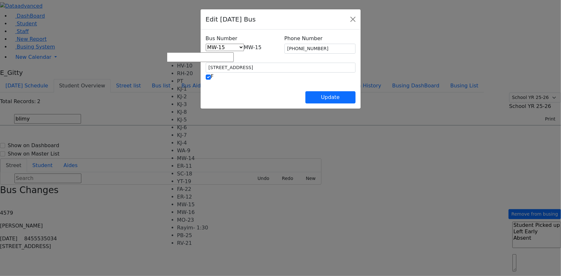
click at [244, 50] on span "MW-15" at bounding box center [253, 47] width 18 height 6
select select "445"
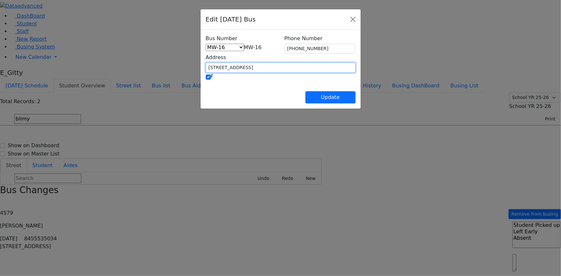
click at [206, 68] on input "[STREET_ADDRESS]" at bounding box center [281, 68] width 150 height 10
click at [217, 65] on input "[STREET_ADDRESS]" at bounding box center [281, 68] width 150 height 10
type input "2"
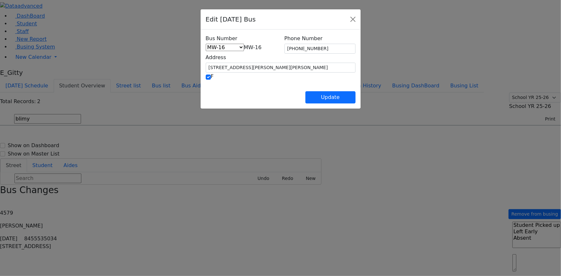
type input "[STREET_ADDRESS][PERSON_NAME]"
click at [327, 48] on input "[PHONE_NUMBER]" at bounding box center [320, 49] width 71 height 10
type input "(8__) ___-____"
type input "[PHONE_NUMBER]"
click at [356, 97] on button "Update" at bounding box center [331, 97] width 50 height 12
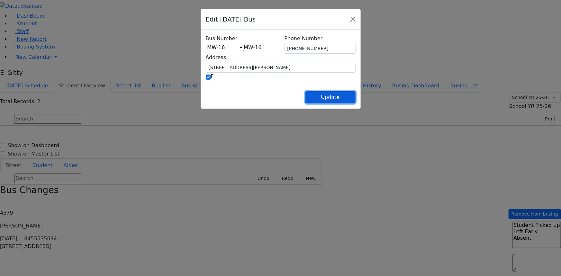
select select
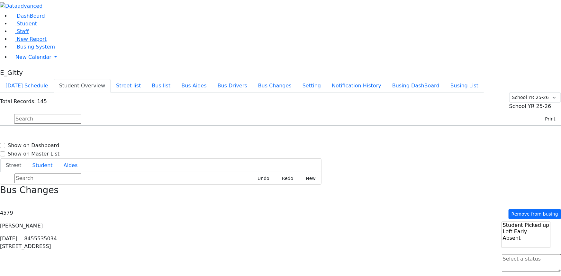
click at [81, 114] on input "text" at bounding box center [47, 119] width 67 height 10
type input "Bracha"
click at [22, 144] on span "[DATE]" at bounding box center [12, 146] width 17 height 5
select select
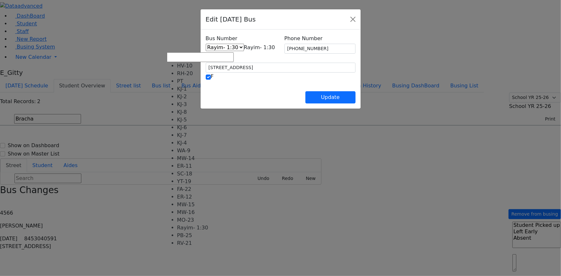
click at [244, 48] on span "Rayim- 1:30" at bounding box center [259, 47] width 31 height 6
select select "445"
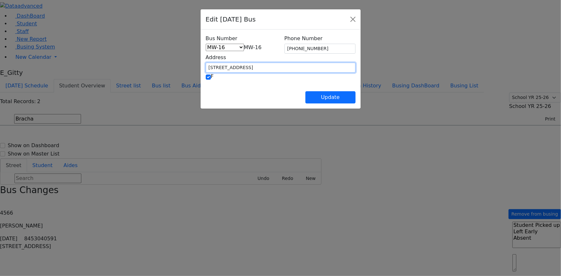
click at [206, 69] on input "[STREET_ADDRESS]" at bounding box center [281, 68] width 150 height 10
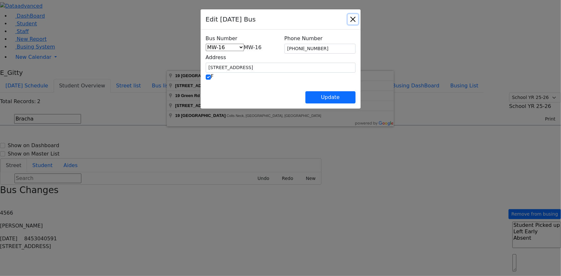
click at [358, 20] on button "Close" at bounding box center [353, 19] width 10 height 10
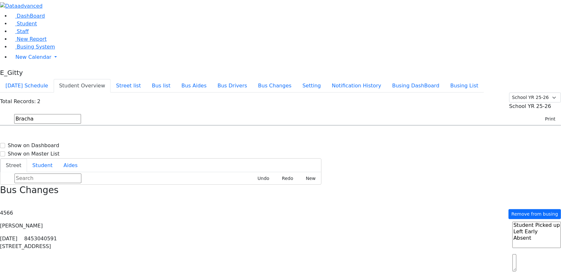
click at [81, 114] on input "Bracha" at bounding box center [47, 119] width 67 height 10
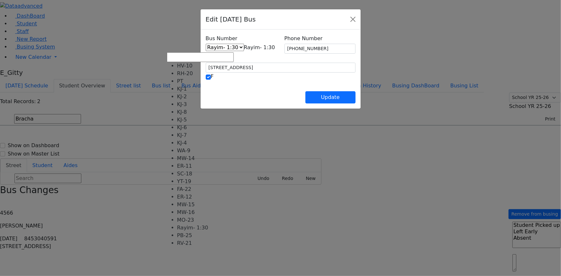
click at [244, 49] on span "Rayim- 1:30" at bounding box center [259, 47] width 31 height 6
select select "445"
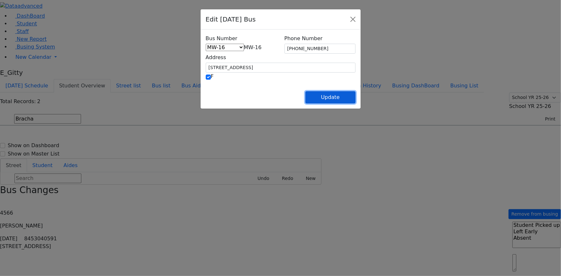
click at [356, 96] on button "Update" at bounding box center [331, 97] width 50 height 12
select select
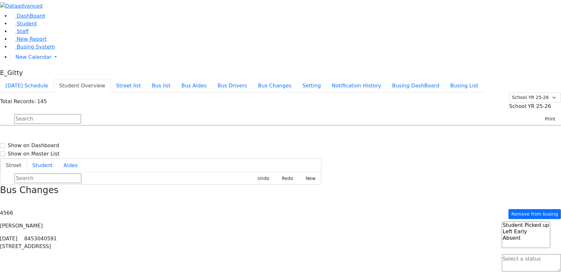
click at [81, 114] on input "text" at bounding box center [47, 119] width 67 height 10
type input "bra"
click at [4, 201] on icon "button" at bounding box center [2, 203] width 4 height 4
click at [341, 160] on h6 "[STREET_ADDRESS] - [PHONE_NUMBER]" at bounding box center [296, 163] width 100 height 6
select select
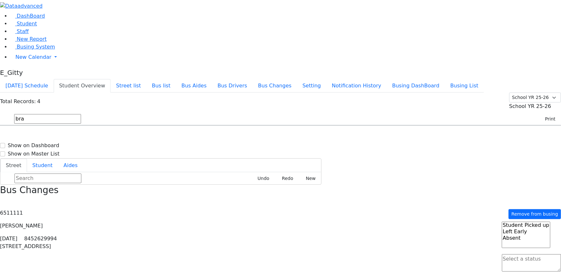
click at [319, 152] on div "SC-18 9 Twinkle Rd - [PHONE_NUMBER]" at bounding box center [279, 160] width 80 height 16
select select
click at [340, 135] on h6 "KJ-6" at bounding box center [295, 138] width 98 height 6
select select
click at [318, 135] on div "KJ-6 1000 [GEOGRAPHIC_DATA] - 8457824802" at bounding box center [293, 143] width 101 height 17
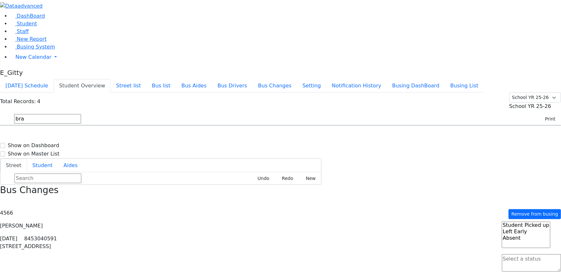
select select
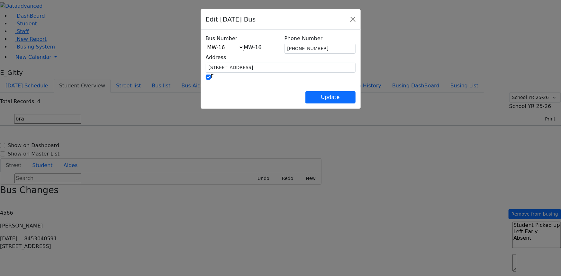
click at [244, 46] on span "MW-16" at bounding box center [253, 47] width 18 height 6
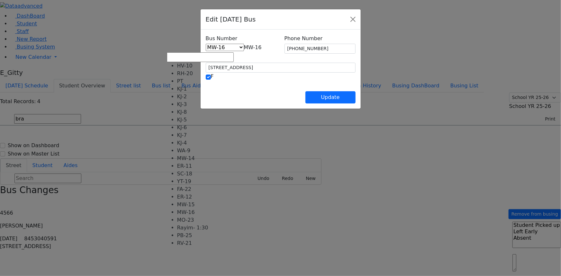
scroll to position [34, 0]
select select "424"
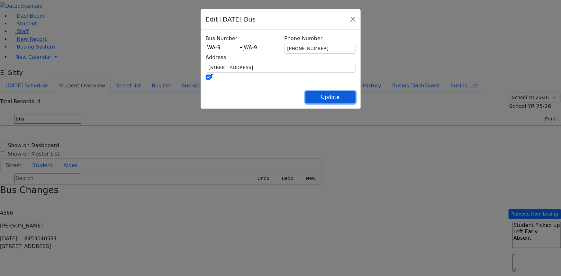
click at [356, 96] on button "Update" at bounding box center [331, 97] width 50 height 12
select select
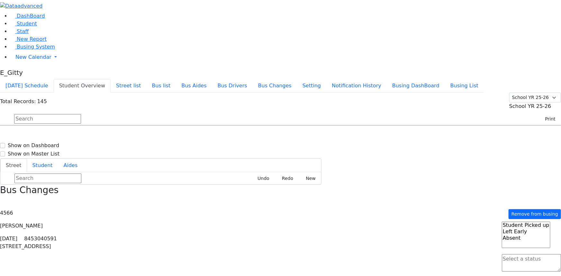
scroll to position [87, 0]
click at [4, 201] on icon "button" at bounding box center [2, 203] width 4 height 4
click at [239, 241] on div "WA-9 [STREET_ADDRESS] - [PHONE_NUMBER]" at bounding box center [200, 249] width 80 height 16
select select
click at [81, 114] on input "text" at bounding box center [47, 119] width 67 height 10
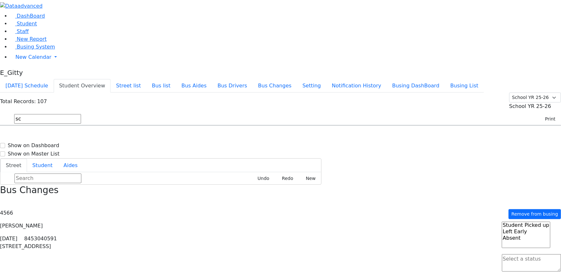
scroll to position [0, 0]
type input "schni"
click at [243, 144] on div "Press SPACE to select this row." at bounding box center [243, 144] width 0 height 0
select select
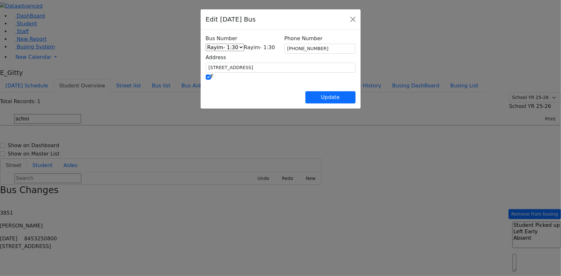
click at [263, 42] on div "Bus Number HV-10 RH-20 PT KJ-1 KJ-2 KJ-3 KJ-8 KJ-5 KJ-6 KJ-7 KJ-4 WA-9 MW-14 ER…" at bounding box center [241, 43] width 71 height 17
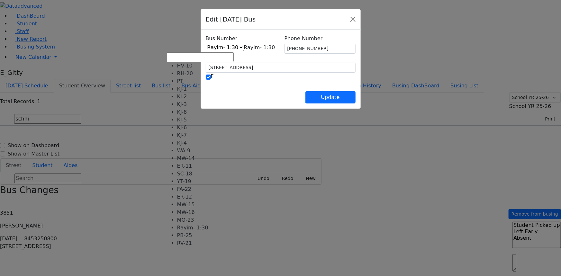
click at [260, 44] on span "Rayim- 1:30" at bounding box center [259, 47] width 31 height 6
select select "424"
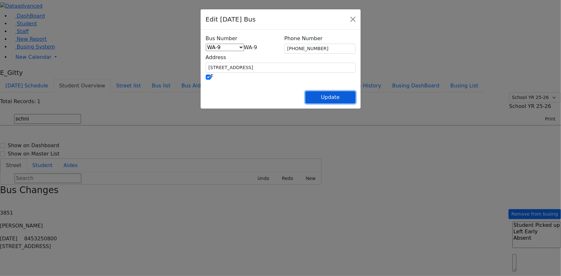
click at [356, 98] on button "Update" at bounding box center [331, 97] width 50 height 12
select select
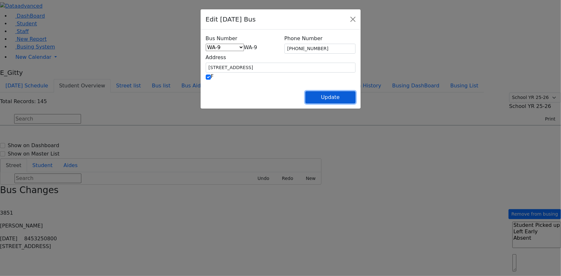
click at [356, 97] on button "Update" at bounding box center [331, 97] width 50 height 12
select select
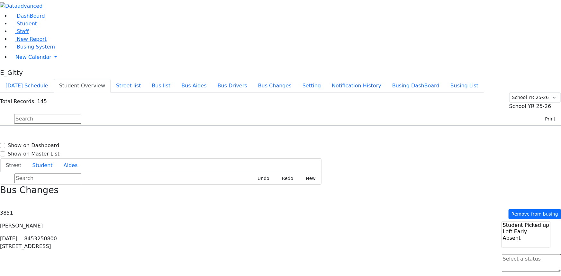
click at [81, 114] on input "text" at bounding box center [47, 119] width 67 height 10
type input "herm"
click at [51, 135] on h6 "[PERSON_NAME]" at bounding box center [27, 138] width 47 height 6
select select
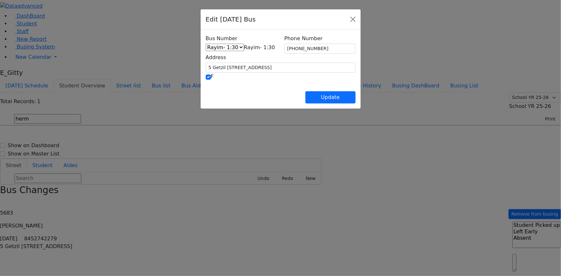
click at [244, 49] on span "Rayim- 1:30" at bounding box center [259, 47] width 31 height 6
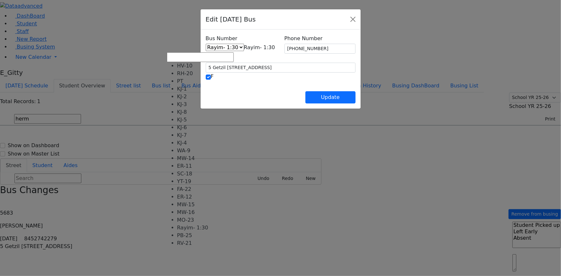
scroll to position [0, 0]
select select "409"
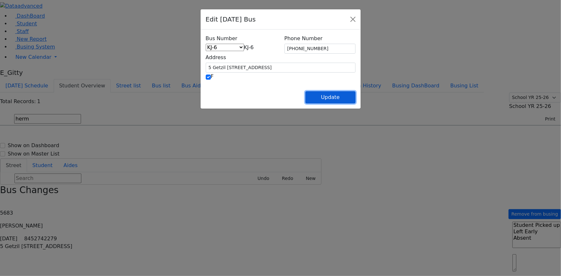
click at [356, 98] on button "Update" at bounding box center [331, 97] width 50 height 12
select select
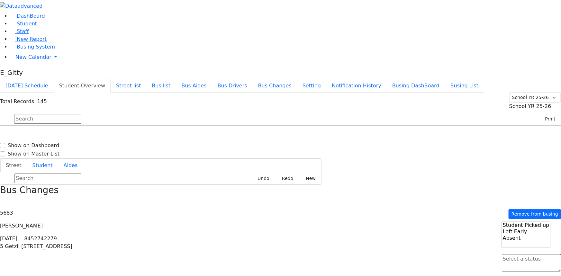
click at [81, 114] on input "text" at bounding box center [47, 119] width 67 height 10
type input "hers"
click at [51, 135] on h6 "[PERSON_NAME]" at bounding box center [27, 138] width 47 height 6
select select
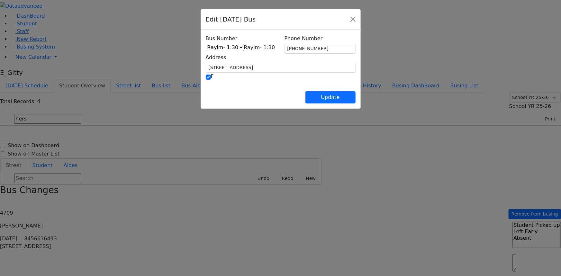
click at [244, 47] on span "Rayim- 1:30" at bounding box center [259, 47] width 31 height 6
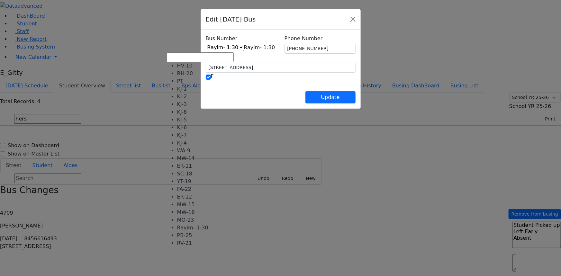
select select "409"
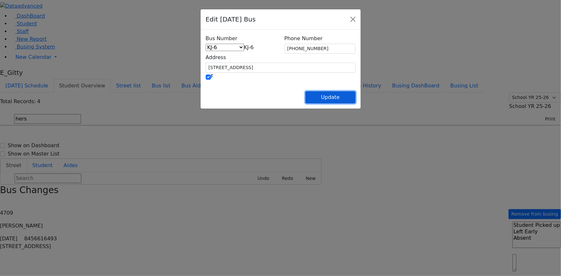
click at [356, 98] on button "Update" at bounding box center [331, 97] width 50 height 12
select select
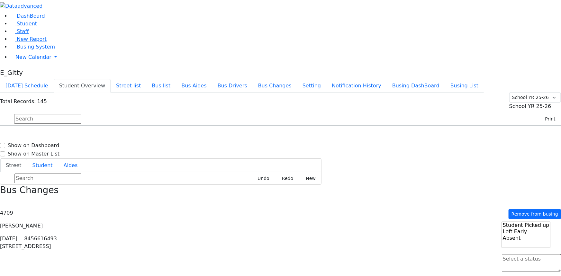
click at [160, 184] on div "[STREET_ADDRESS]" at bounding box center [120, 192] width 80 height 16
select select
click at [81, 114] on input "text" at bounding box center [47, 119] width 67 height 10
type input "[PERSON_NAME]"
click at [51, 135] on span "[PERSON_NAME] [DATE] 8457833858" at bounding box center [27, 143] width 47 height 17
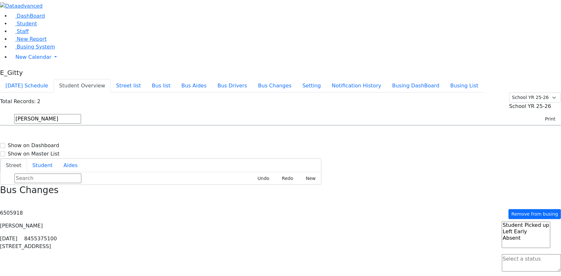
select select
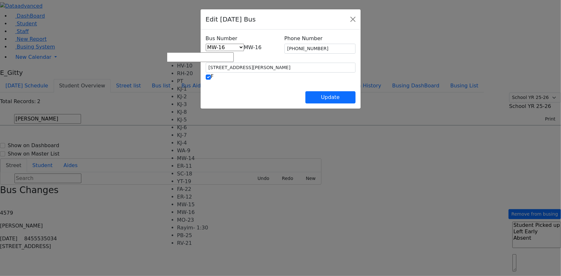
click at [244, 49] on span "MW-16" at bounding box center [253, 47] width 18 height 6
select select "409"
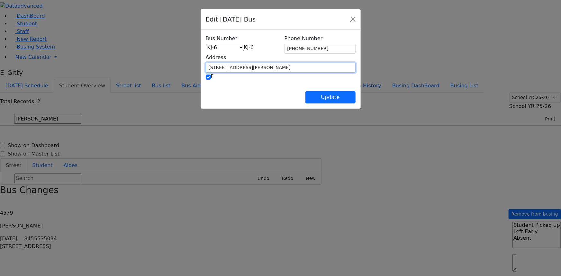
click at [206, 69] on input "[STREET_ADDRESS][PERSON_NAME]" at bounding box center [281, 68] width 150 height 10
type input "25 Van Buren Dr"
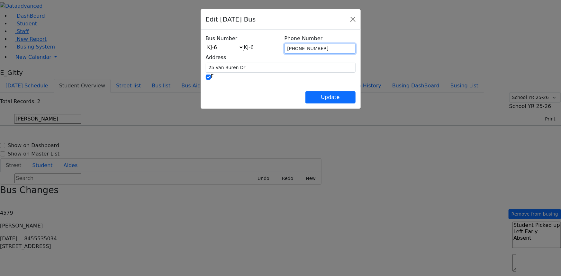
click at [318, 48] on input "[PHONE_NUMBER]" at bounding box center [320, 49] width 71 height 10
type input "[PHONE_NUMBER]"
click at [356, 98] on button "Update" at bounding box center [331, 97] width 50 height 12
select select
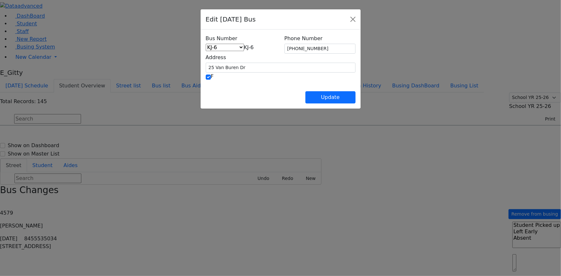
click at [244, 47] on span "KJ-6" at bounding box center [249, 47] width 10 height 6
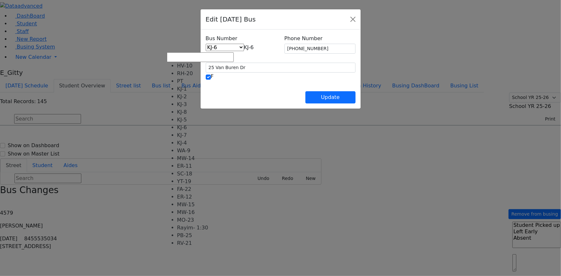
select select "407"
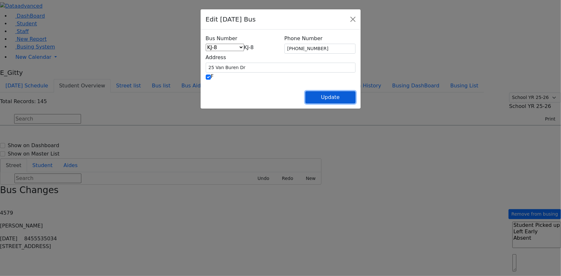
click at [356, 98] on button "Update" at bounding box center [331, 97] width 50 height 12
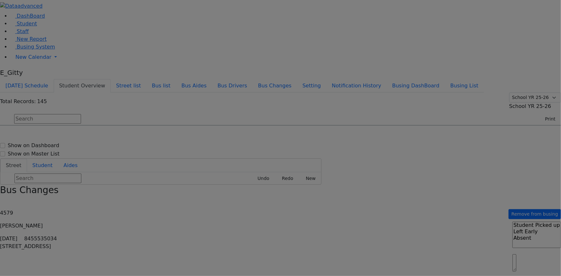
select select
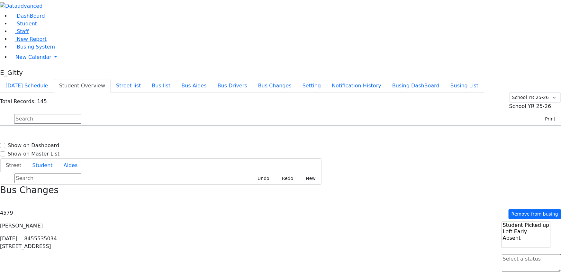
click at [81, 114] on input "text" at bounding box center [47, 119] width 67 height 10
type input "[PERSON_NAME]"
click at [51, 135] on h6 "[PERSON_NAME]" at bounding box center [27, 138] width 47 height 6
select select
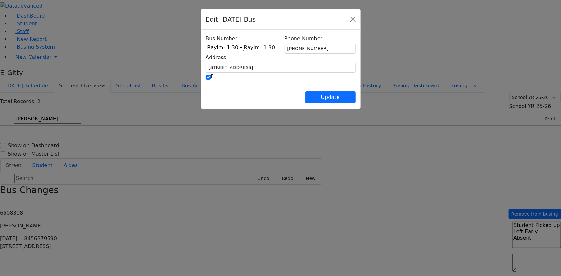
click at [275, 45] on span at bounding box center [275, 47] width 0 height 6
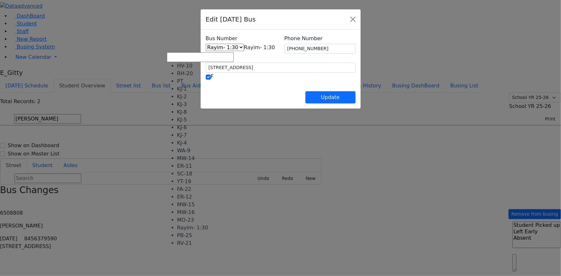
scroll to position [64, 0]
select select "425"
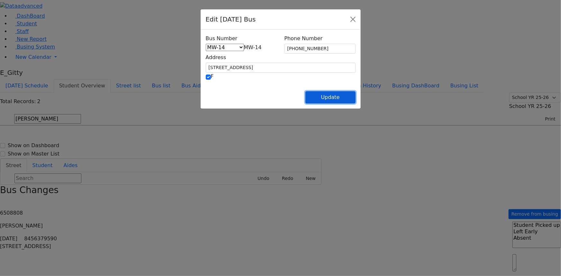
click at [356, 99] on button "Update" at bounding box center [331, 97] width 50 height 12
select select
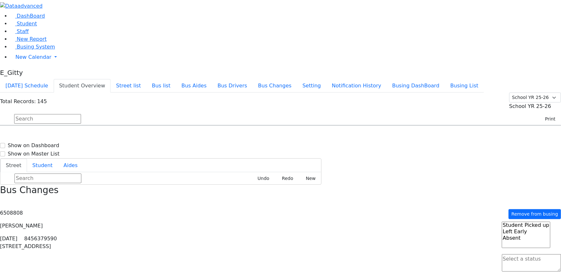
click at [81, 114] on input "text" at bounding box center [47, 119] width 67 height 10
type input "kauf"
click at [160, 136] on div "[STREET_ADDRESS]" at bounding box center [120, 144] width 80 height 16
select select
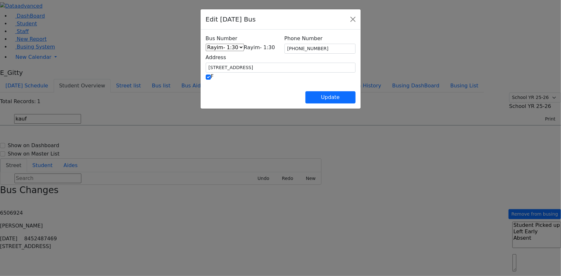
click at [275, 46] on span at bounding box center [275, 47] width 0 height 6
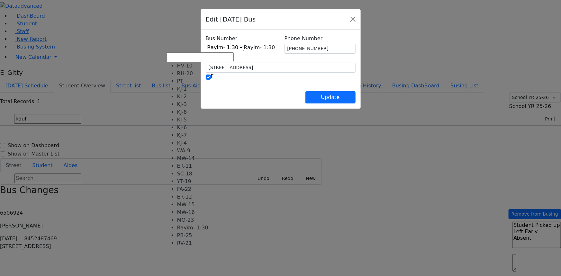
scroll to position [0, 0]
select select "407"
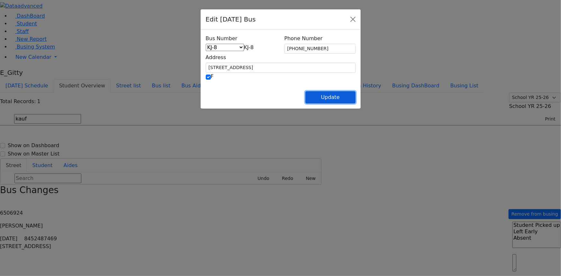
click at [355, 96] on button "Update" at bounding box center [331, 97] width 50 height 12
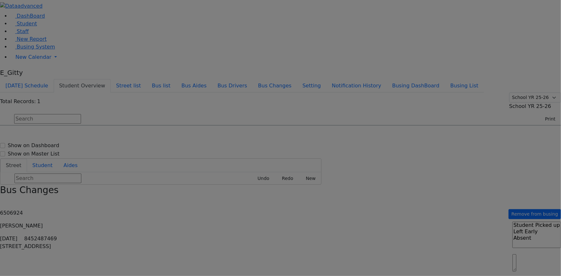
select select
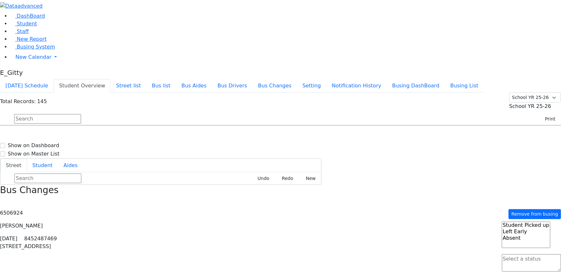
click at [81, 114] on input "text" at bounding box center [47, 119] width 67 height 10
type input "scho"
click at [51, 135] on h6 "[PERSON_NAME]" at bounding box center [27, 138] width 47 height 6
select select
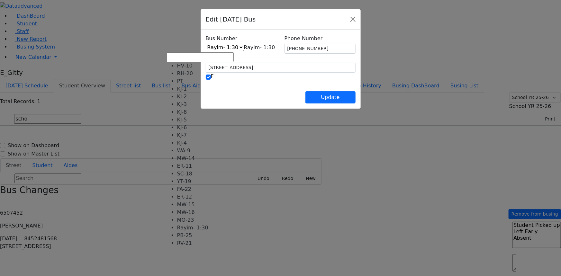
click at [251, 49] on span "Rayim- 1:30" at bounding box center [259, 47] width 31 height 6
select select "410"
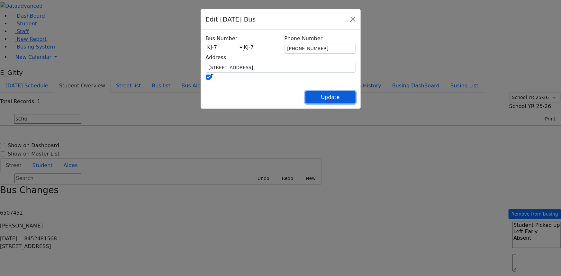
click at [356, 97] on button "Update" at bounding box center [331, 97] width 50 height 12
select select
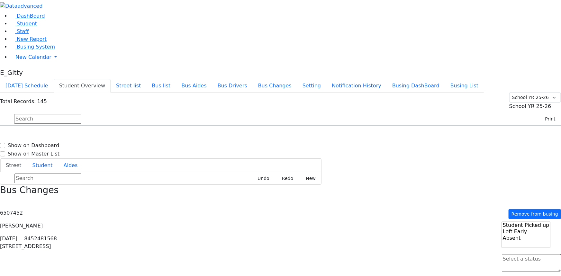
click at [81, 114] on input "text" at bounding box center [47, 119] width 67 height 10
type input "elle"
click at [160, 136] on div "[STREET_ADDRESS]" at bounding box center [120, 144] width 80 height 16
select select
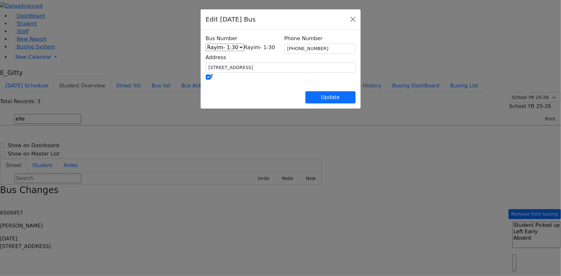
click at [244, 45] on span "Rayim- 1:30" at bounding box center [259, 47] width 31 height 6
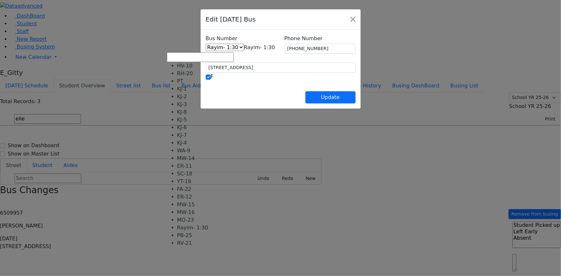
scroll to position [0, 0]
select select "410"
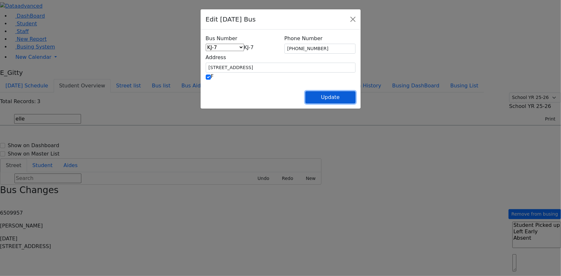
click at [356, 95] on button "Update" at bounding box center [331, 97] width 50 height 12
select select
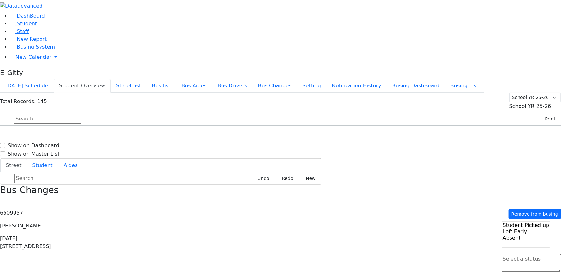
click at [81, 114] on input "text" at bounding box center [47, 119] width 67 height 10
type input "perl"
click at [57, 160] on h6 "[DATE] 3475780132" at bounding box center [30, 163] width 53 height 6
select select
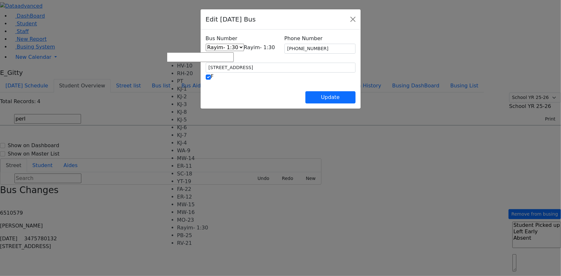
click at [244, 47] on span "Rayim- 1:30" at bounding box center [259, 47] width 31 height 6
select select "409"
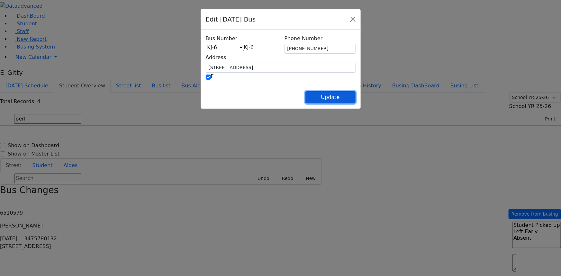
click at [356, 96] on button "Update" at bounding box center [331, 97] width 50 height 12
select select
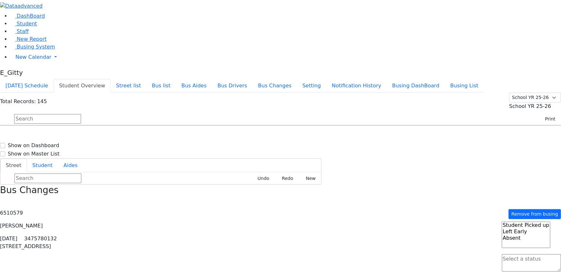
click at [81, 114] on input "text" at bounding box center [47, 119] width 67 height 10
type input "halber"
click at [160, 136] on div "[STREET_ADDRESS]" at bounding box center [120, 144] width 80 height 16
select select
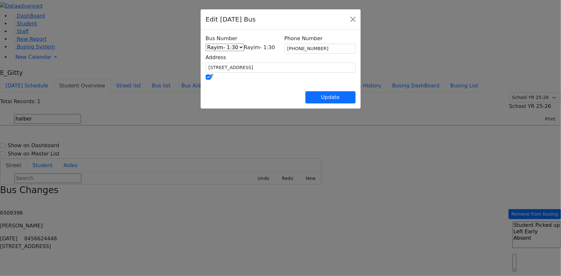
click at [244, 46] on span "Rayim- 1:30" at bounding box center [259, 47] width 31 height 6
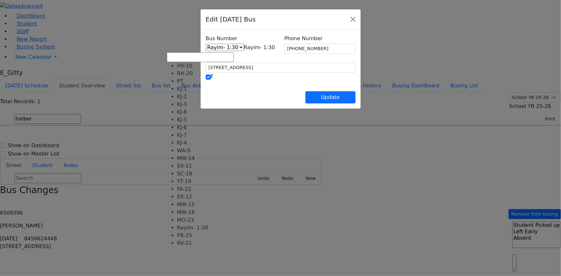
scroll to position [29, 0]
select select "410"
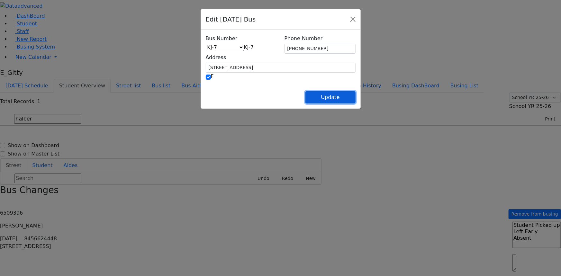
click at [356, 103] on button "Update" at bounding box center [331, 97] width 50 height 12
select select
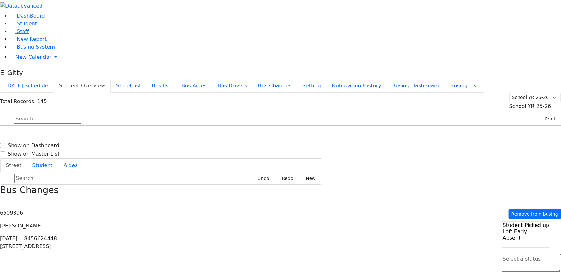
click at [81, 114] on input "text" at bounding box center [47, 119] width 67 height 10
type input "kat"
click at [160, 248] on div "[STREET_ADDRESS]" at bounding box center [120, 256] width 80 height 16
select select
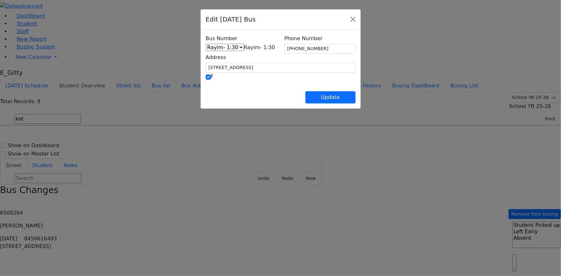
click at [244, 44] on span "Rayim- 1:30" at bounding box center [259, 47] width 31 height 6
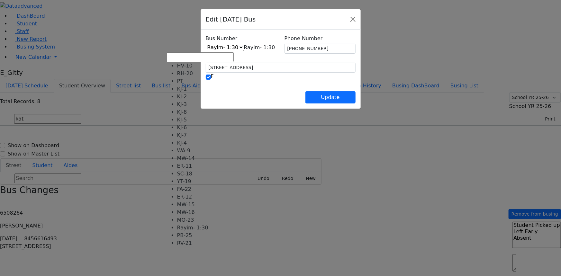
scroll to position [5, 0]
select select "409"
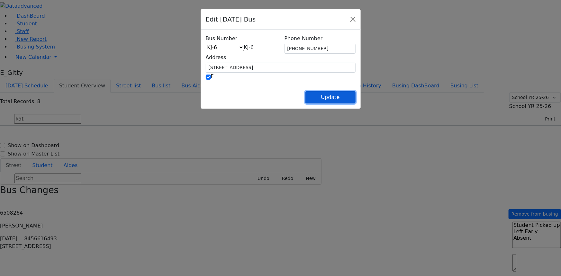
click at [356, 98] on button "Update" at bounding box center [331, 97] width 50 height 12
select select
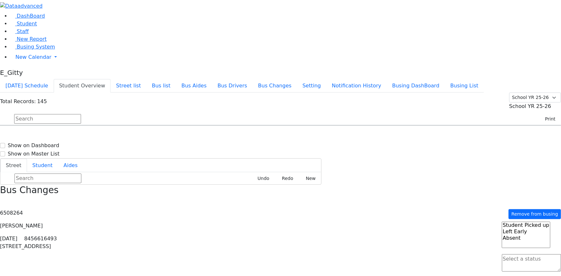
scroll to position [0, 0]
click at [4, 198] on button "button" at bounding box center [2, 202] width 4 height 8
click at [345, 93] on div "Total Records: 145 Summer YR 25 School YR 25-26 Summer YR 25 School YR 24-25 Su…" at bounding box center [280, 109] width 561 height 33
click at [81, 114] on input "text" at bounding box center [47, 119] width 67 height 10
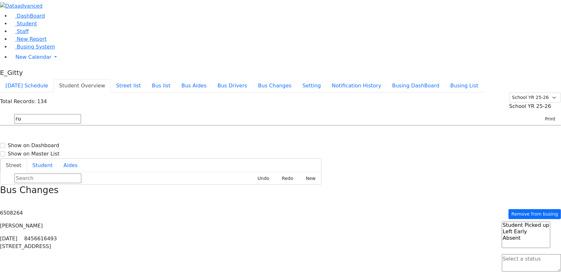
scroll to position [0, 0]
type input "rut"
click at [160, 152] on div "[STREET_ADDRESS][PERSON_NAME]" at bounding box center [120, 160] width 80 height 16
select select
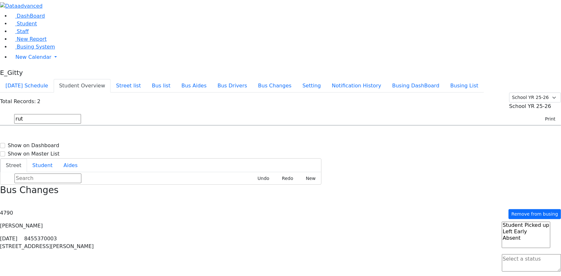
click at [81, 114] on input "rut" at bounding box center [47, 119] width 67 height 10
type input "r"
